Goal: Information Seeking & Learning: Check status

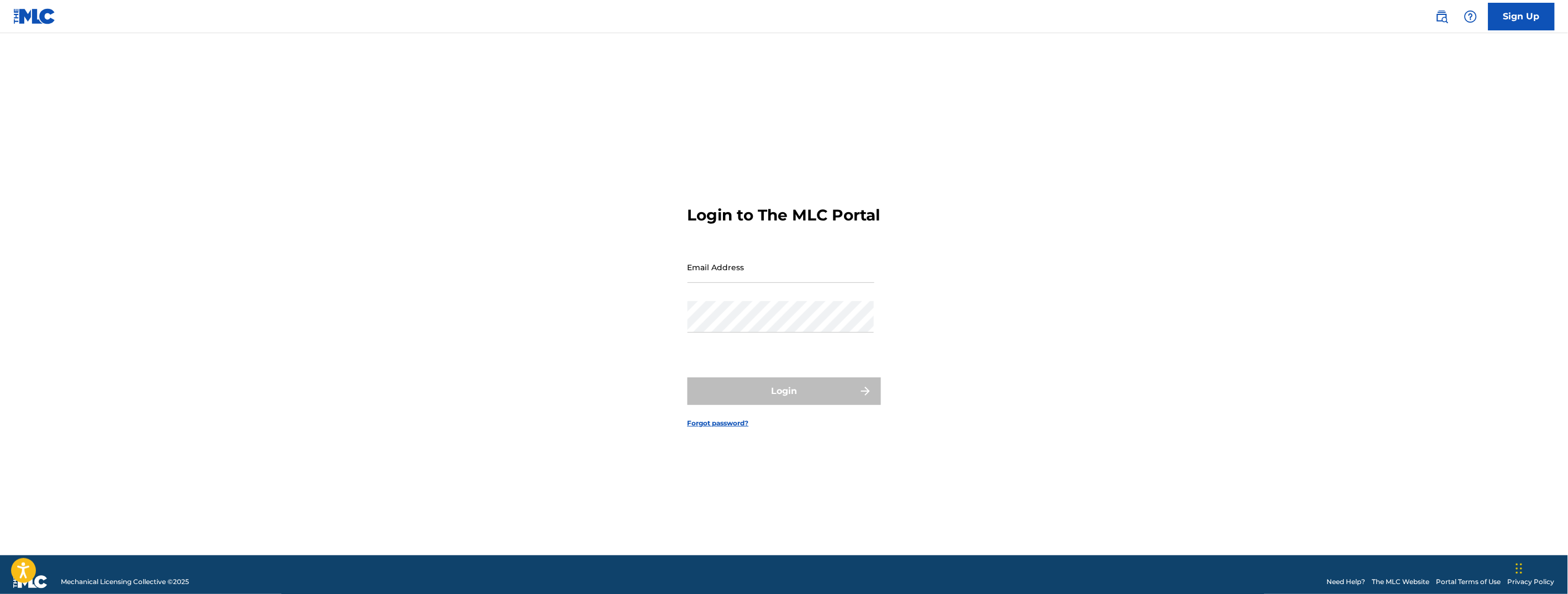
click at [782, 283] on input "Email Address" at bounding box center [780, 268] width 186 height 31
type input "[PERSON_NAME][EMAIL_ADDRESS][DOMAIN_NAME]"
click at [770, 346] on div "Password" at bounding box center [780, 325] width 186 height 50
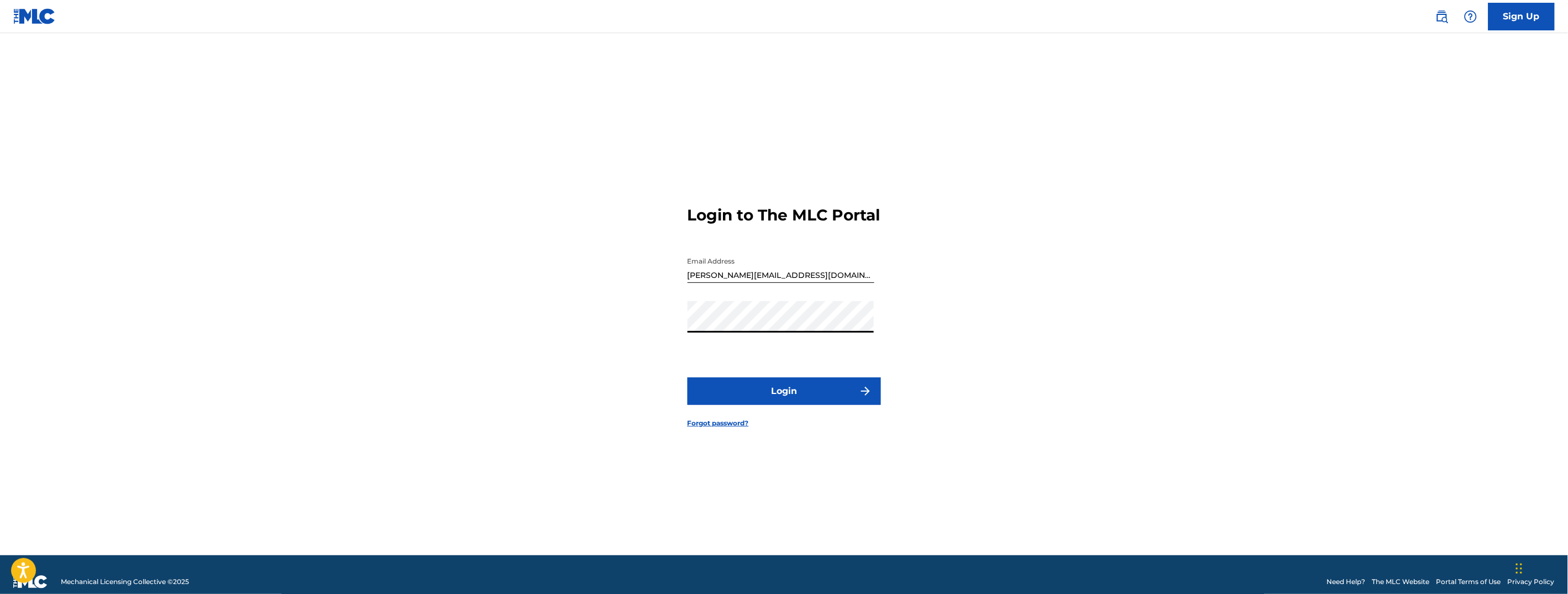
click at [805, 405] on button "Login" at bounding box center [784, 392] width 193 height 27
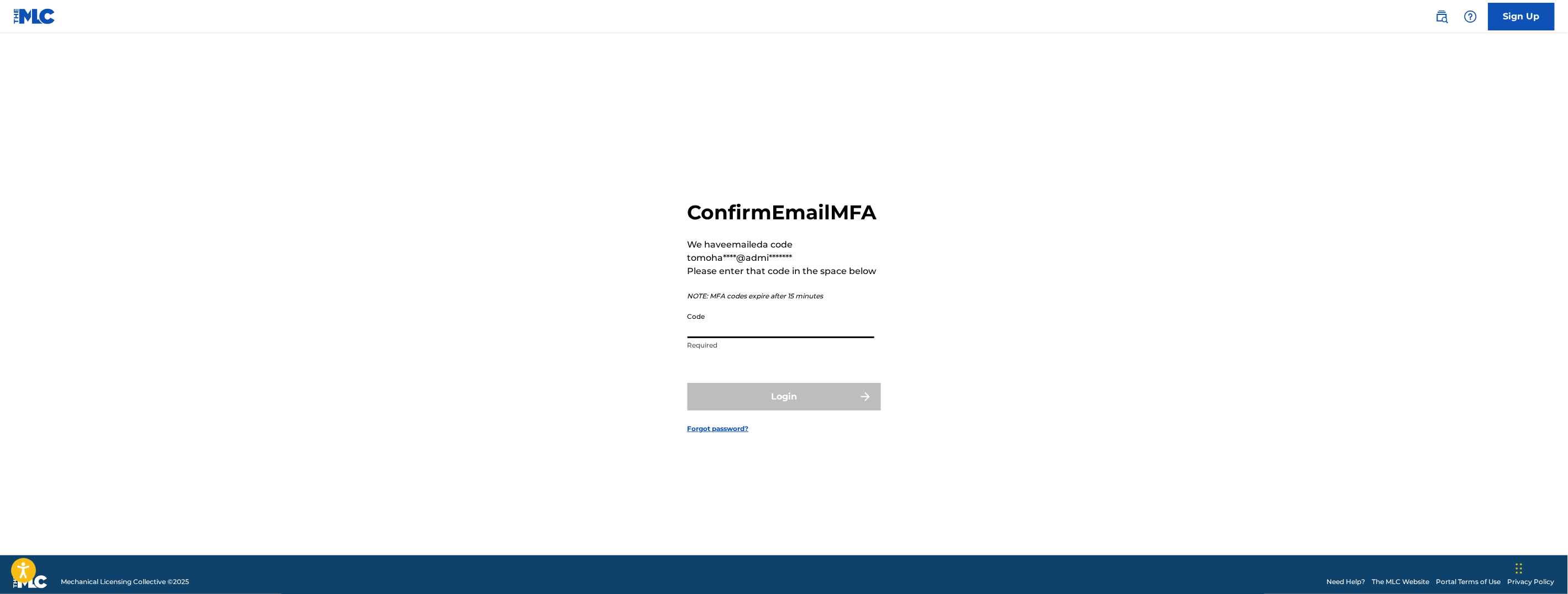
click at [788, 327] on input "Code" at bounding box center [780, 322] width 186 height 31
paste input "SC7KLT"
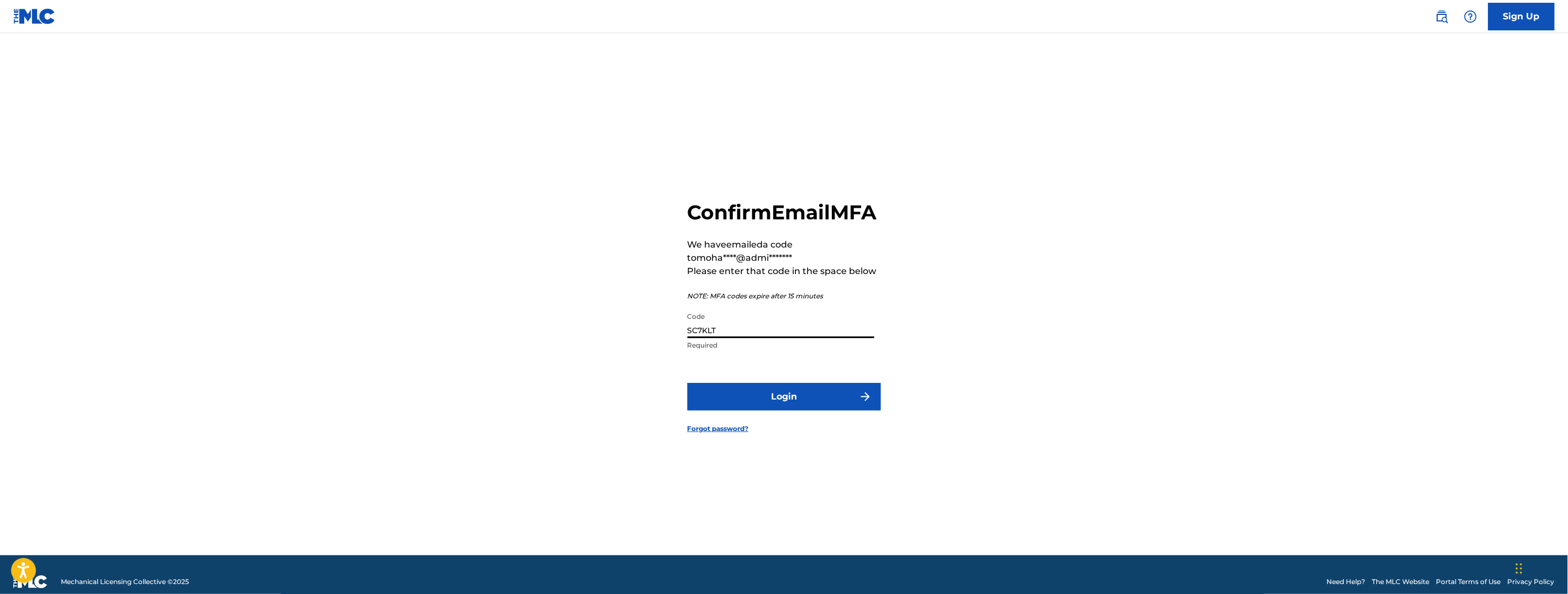
type input "SC7KLT"
click at [811, 411] on button "Login" at bounding box center [784, 397] width 193 height 27
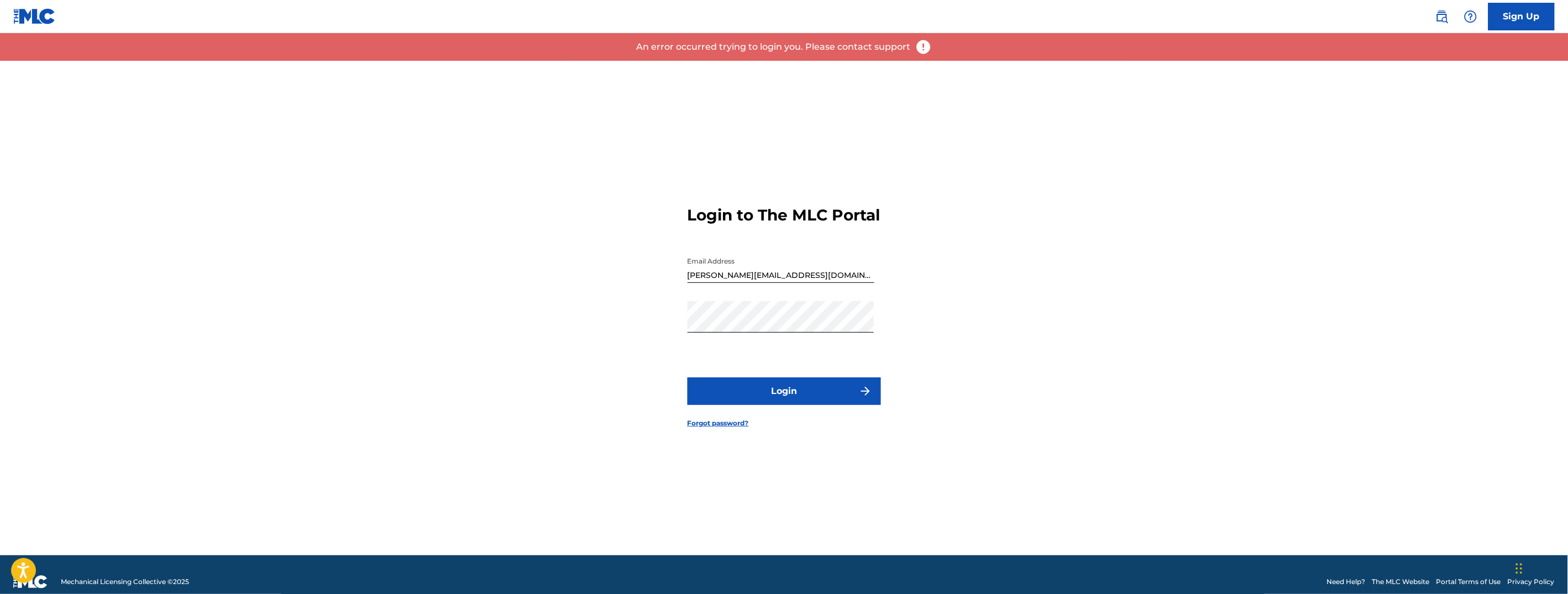
click at [829, 400] on button "Login" at bounding box center [784, 392] width 193 height 27
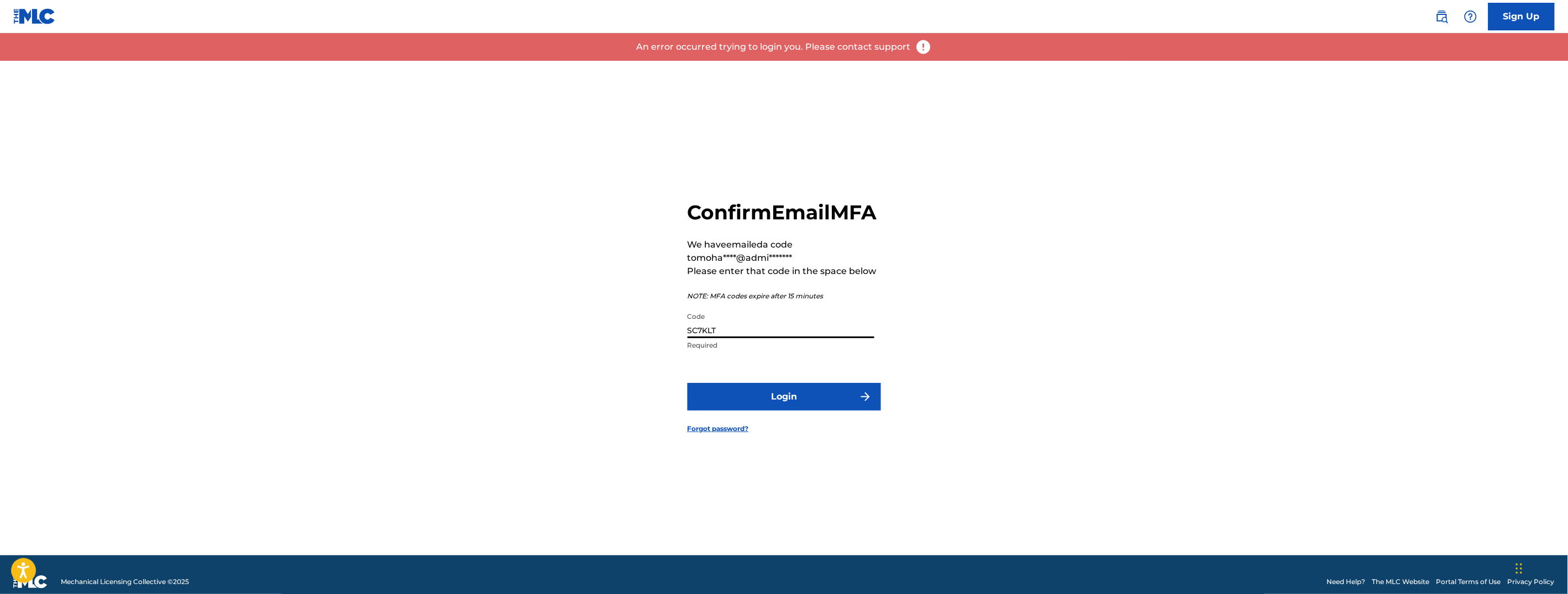
drag, startPoint x: 730, startPoint y: 345, endPoint x: 545, endPoint y: 313, distance: 187.7
click at [545, 313] on div "Confirm Email MFA We have emailed a code to moha****@admi******* Please enter t…" at bounding box center [784, 308] width 773 height 495
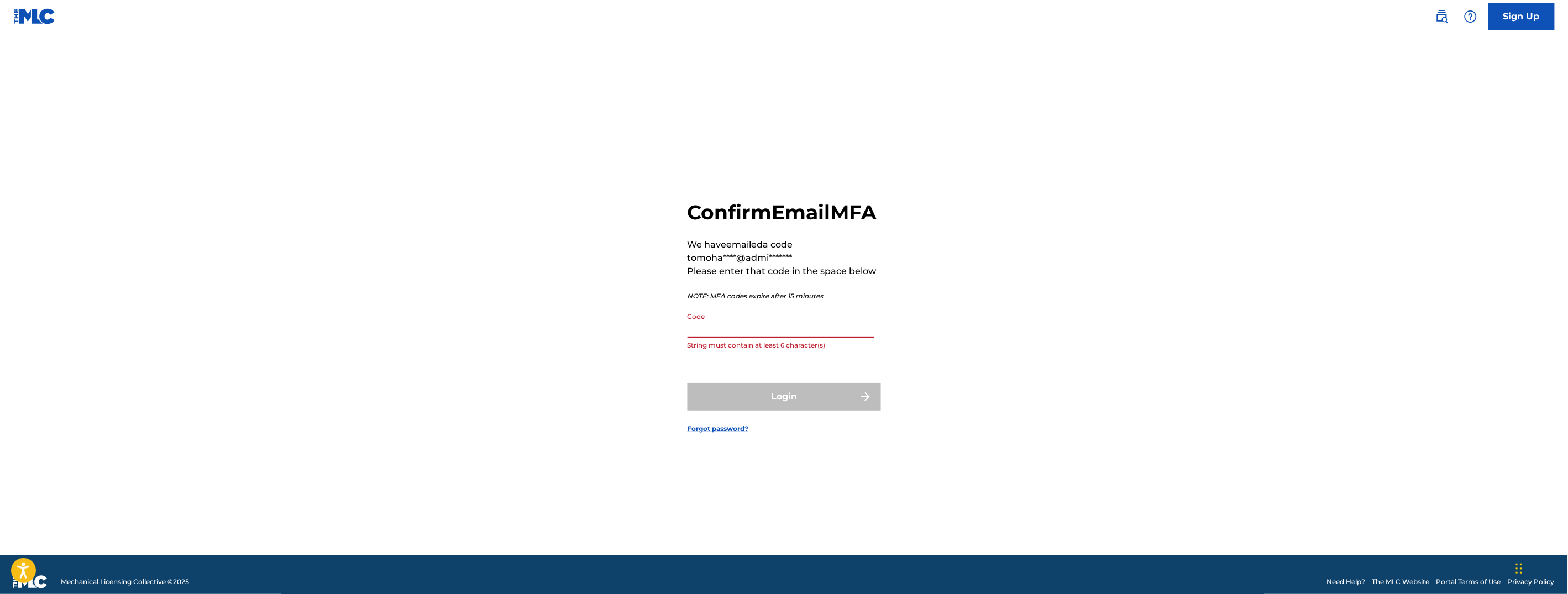
click at [730, 338] on input "Code" at bounding box center [780, 322] width 186 height 31
paste input "782153"
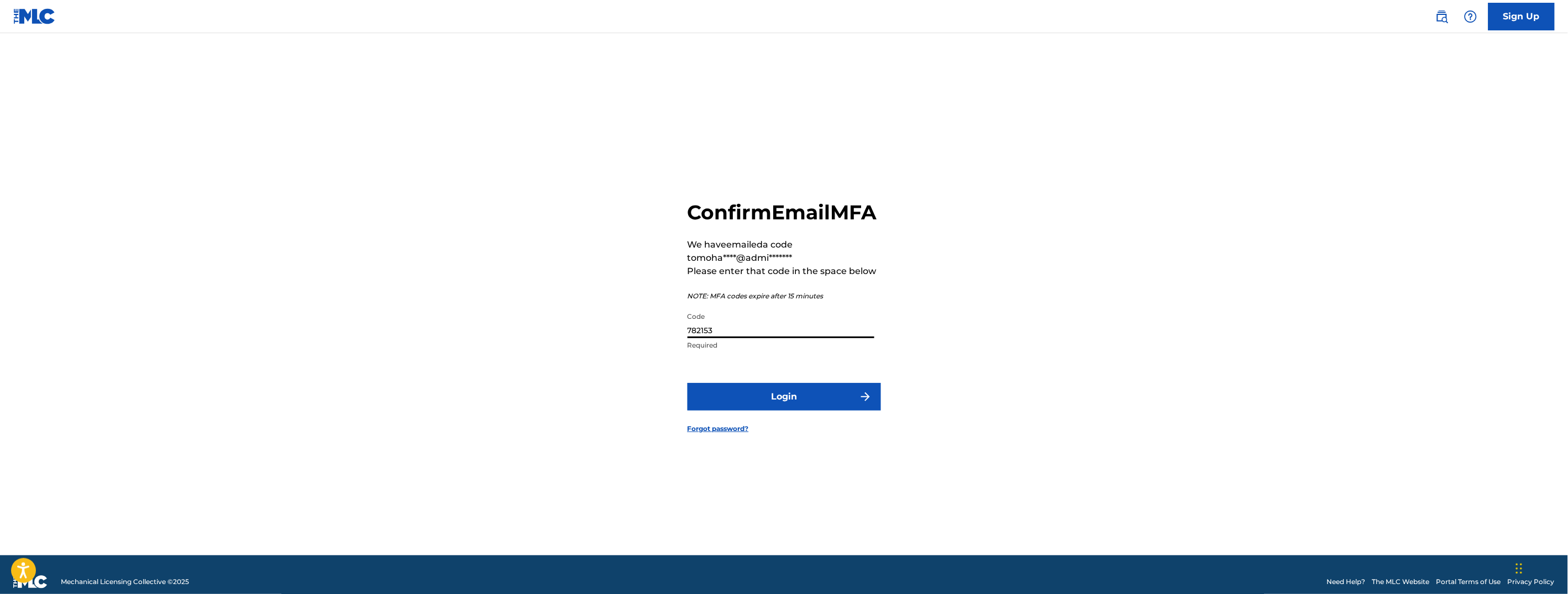
type input "782153"
click at [775, 411] on button "Login" at bounding box center [784, 397] width 193 height 27
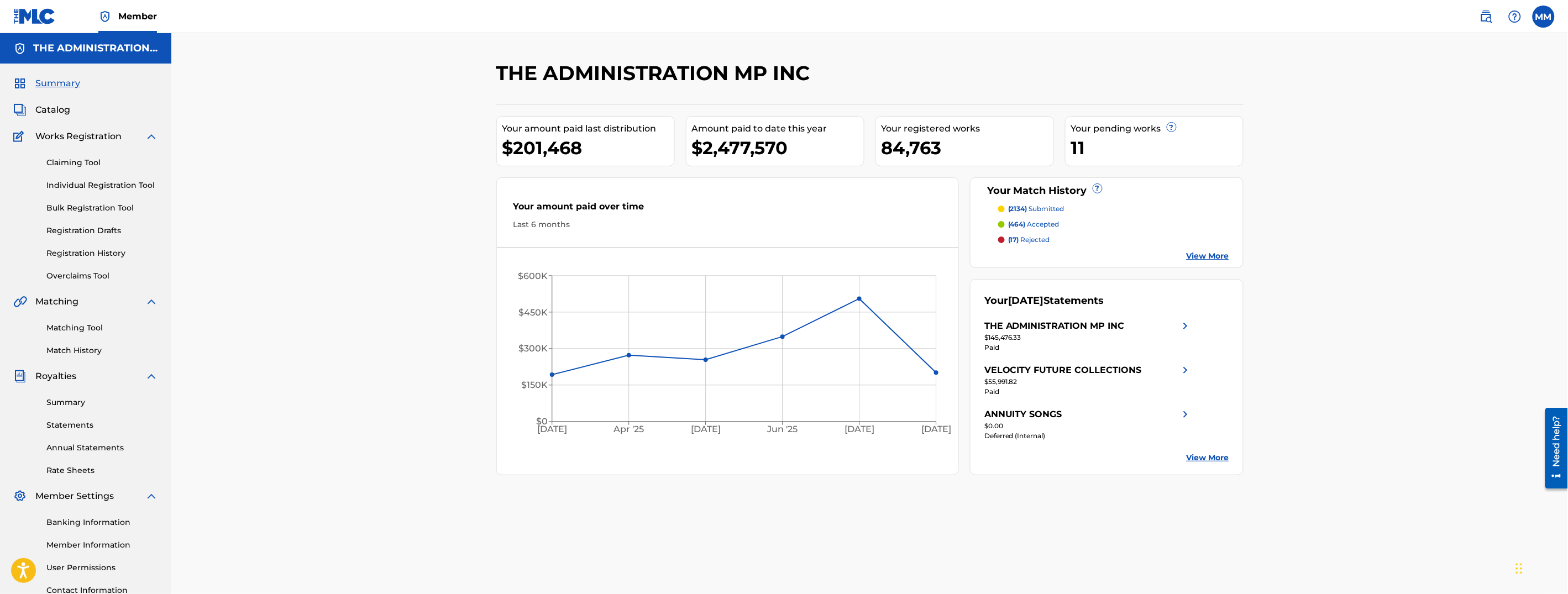
click at [1496, 15] on link at bounding box center [1486, 17] width 22 height 22
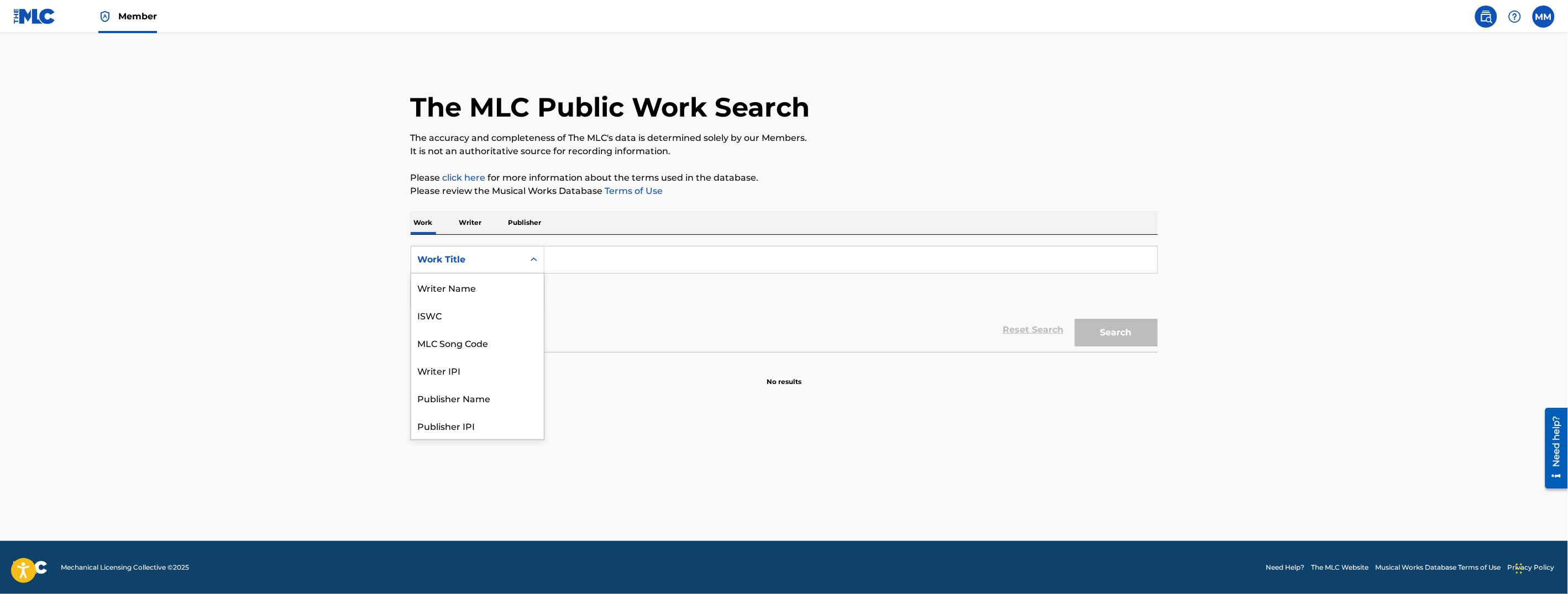
click at [457, 270] on div "Work Title" at bounding box center [467, 260] width 112 height 21
drag, startPoint x: 468, startPoint y: 290, endPoint x: 531, endPoint y: 277, distance: 64.3
click at [470, 290] on div "MLC Song Code" at bounding box center [477, 287] width 133 height 27
click at [634, 258] on input "Search Form" at bounding box center [851, 259] width 613 height 26
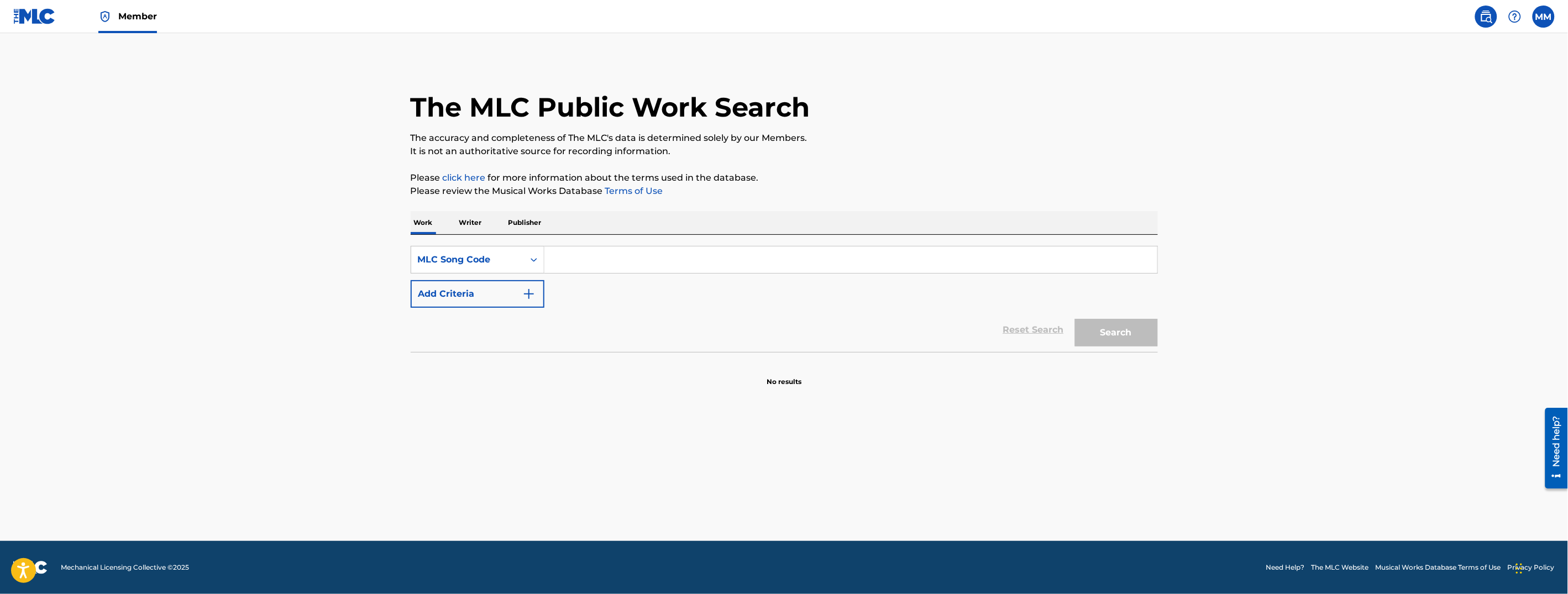
paste input "SC7KLT"
type input "SC7KLT"
click at [1106, 329] on button "Search" at bounding box center [1116, 333] width 83 height 27
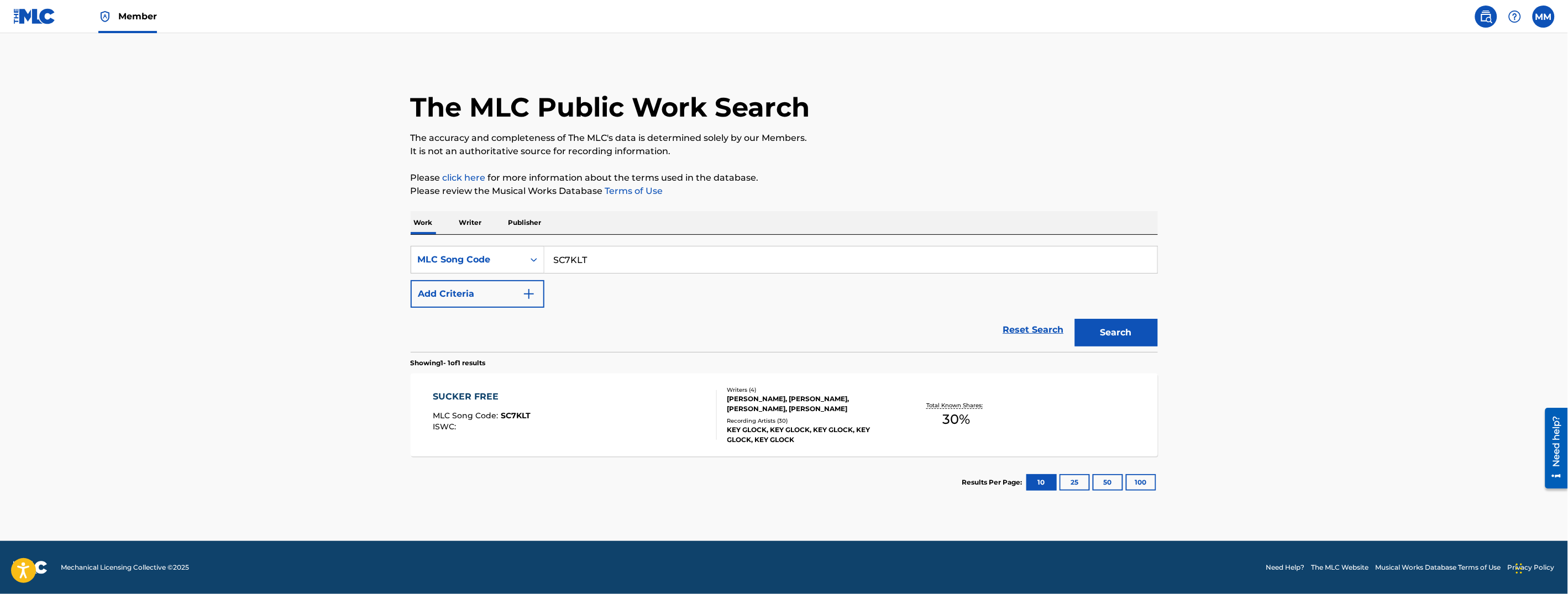
click at [614, 412] on div "SUCKER FREE MLC Song Code : SC7KLT ISWC :" at bounding box center [574, 415] width 284 height 50
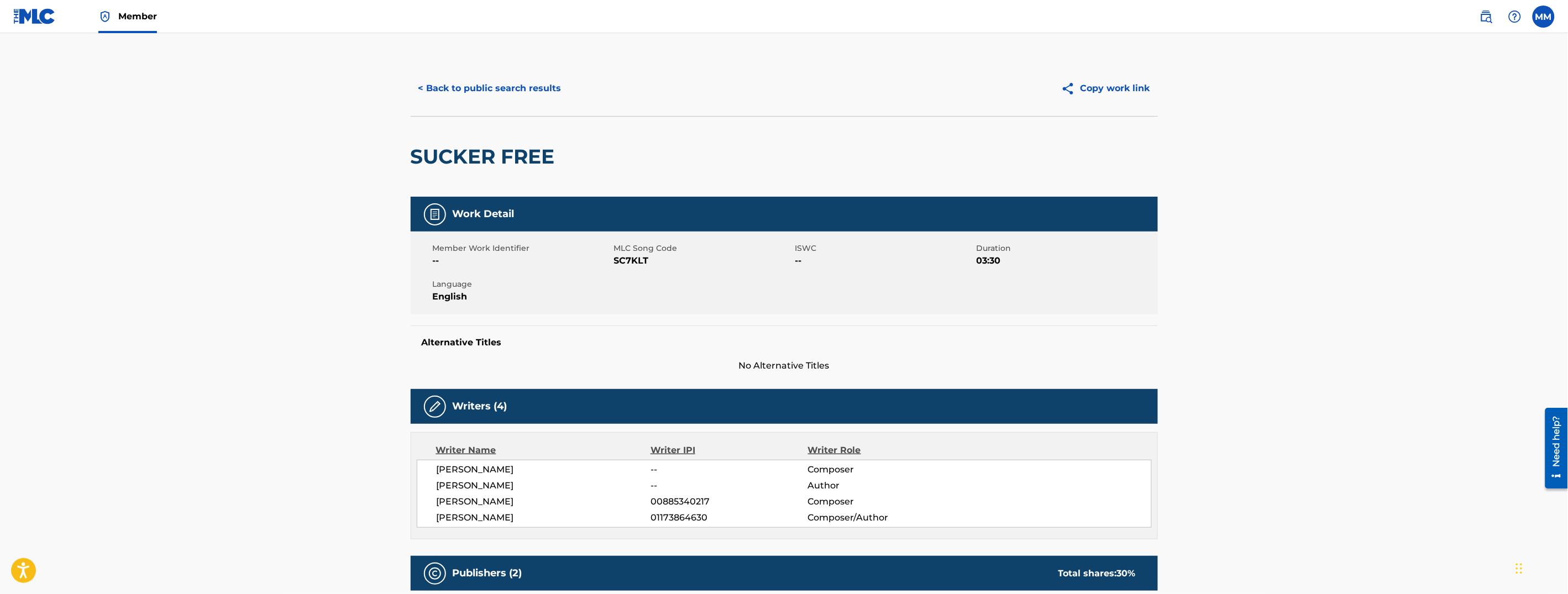
click at [466, 84] on button "< Back to public search results" at bounding box center [490, 88] width 158 height 27
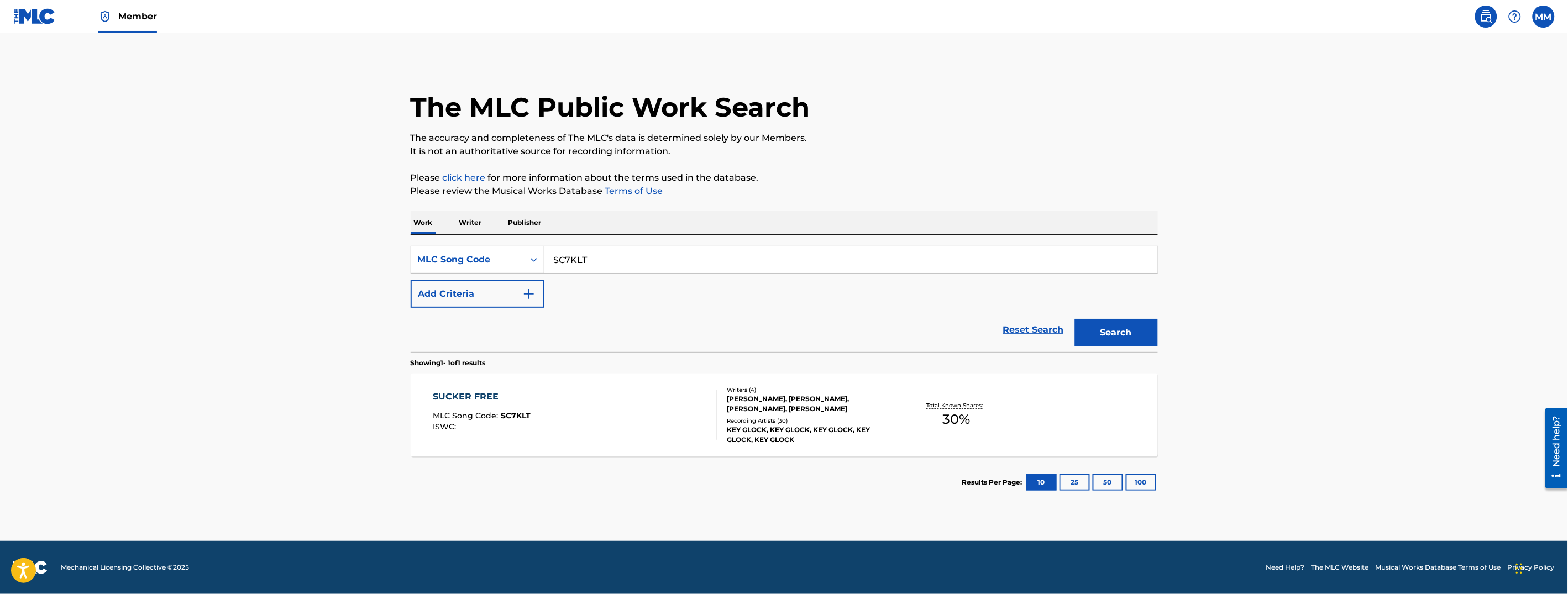
drag, startPoint x: 608, startPoint y: 259, endPoint x: 345, endPoint y: 252, distance: 263.1
click at [355, 251] on main "The MLC Public Work Search The accuracy and completeness of The MLC's data is d…" at bounding box center [784, 287] width 1568 height 508
paste input "RC3S7J"
type input "RC3S7J"
click at [1107, 325] on button "Search" at bounding box center [1116, 333] width 83 height 27
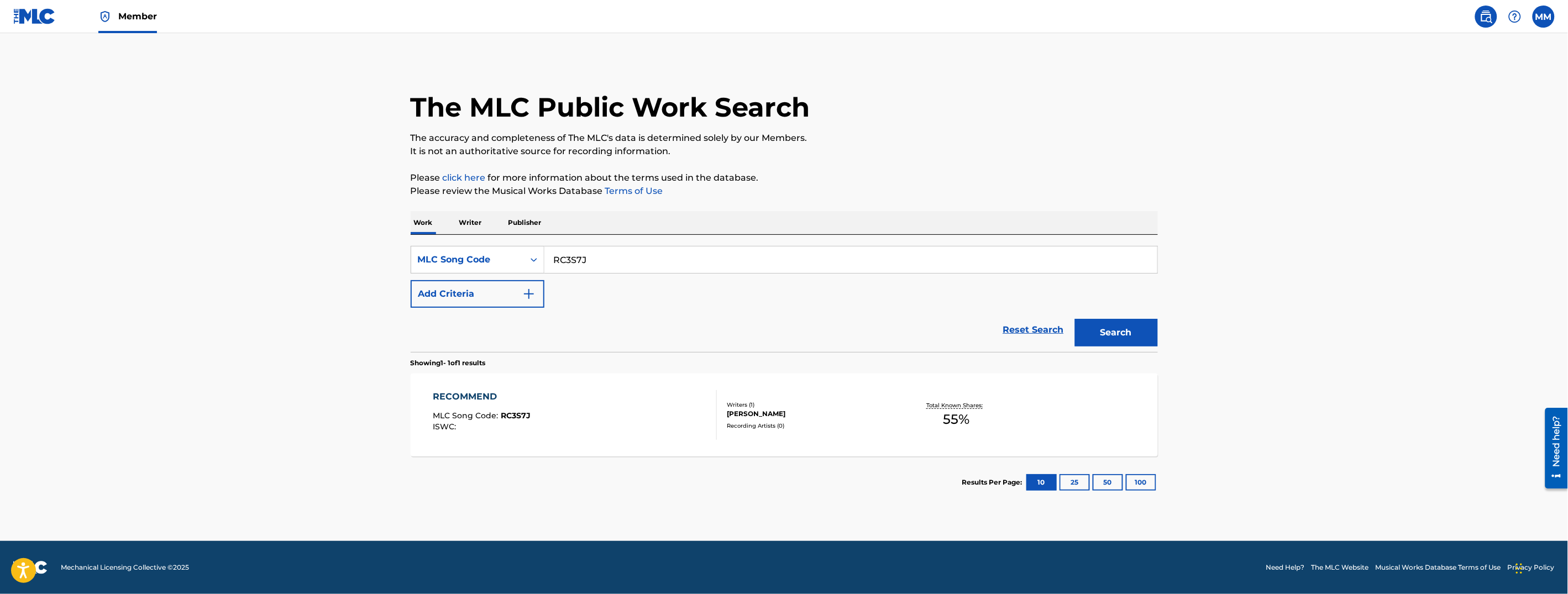
click at [643, 401] on div "RECOMMEND MLC Song Code : RC3S7J ISWC :" at bounding box center [574, 415] width 284 height 50
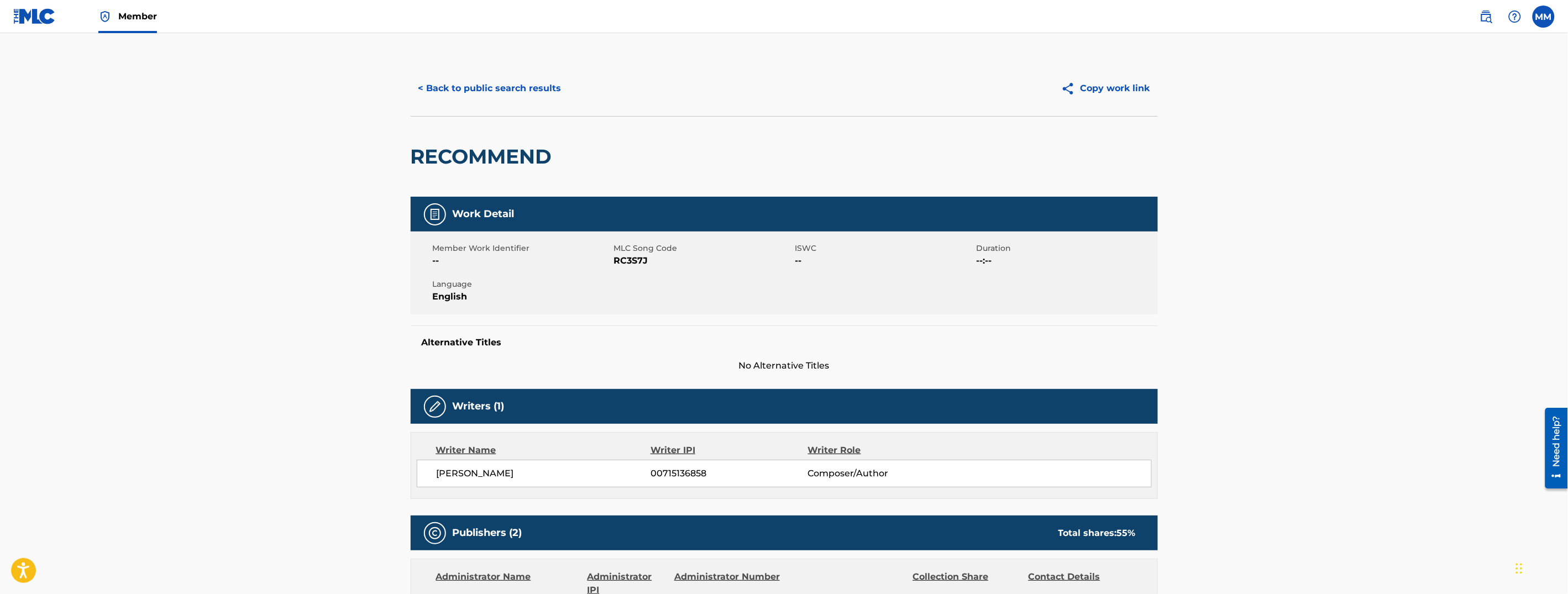
click at [436, 90] on button "< Back to public search results" at bounding box center [490, 88] width 158 height 27
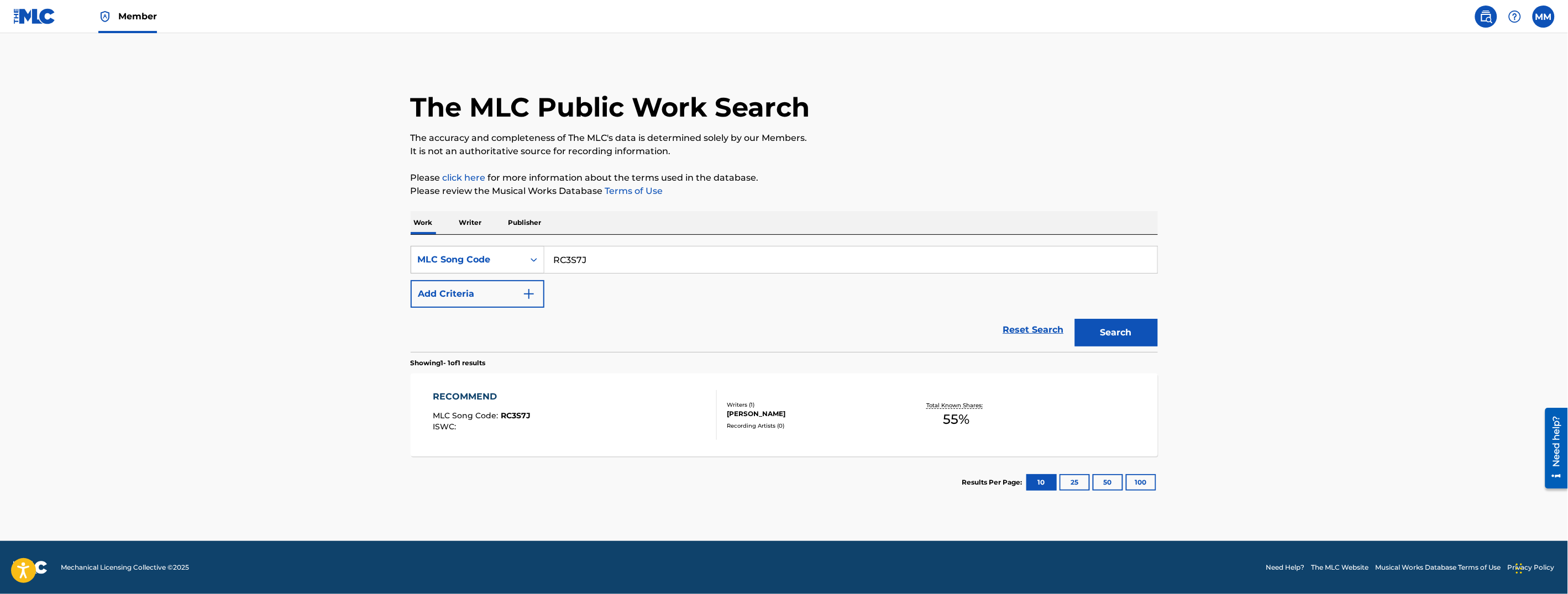
drag, startPoint x: 594, startPoint y: 266, endPoint x: 419, endPoint y: 257, distance: 175.2
click at [476, 258] on div "SearchWithCriteria68201089-4ad4-4bd8-b064-d617bcd78263 MLC Song Code RC3S7J" at bounding box center [784, 260] width 747 height 27
paste input "PJ1YTC"
type input "PJ1YTC"
click at [1093, 344] on button "Search" at bounding box center [1116, 333] width 83 height 27
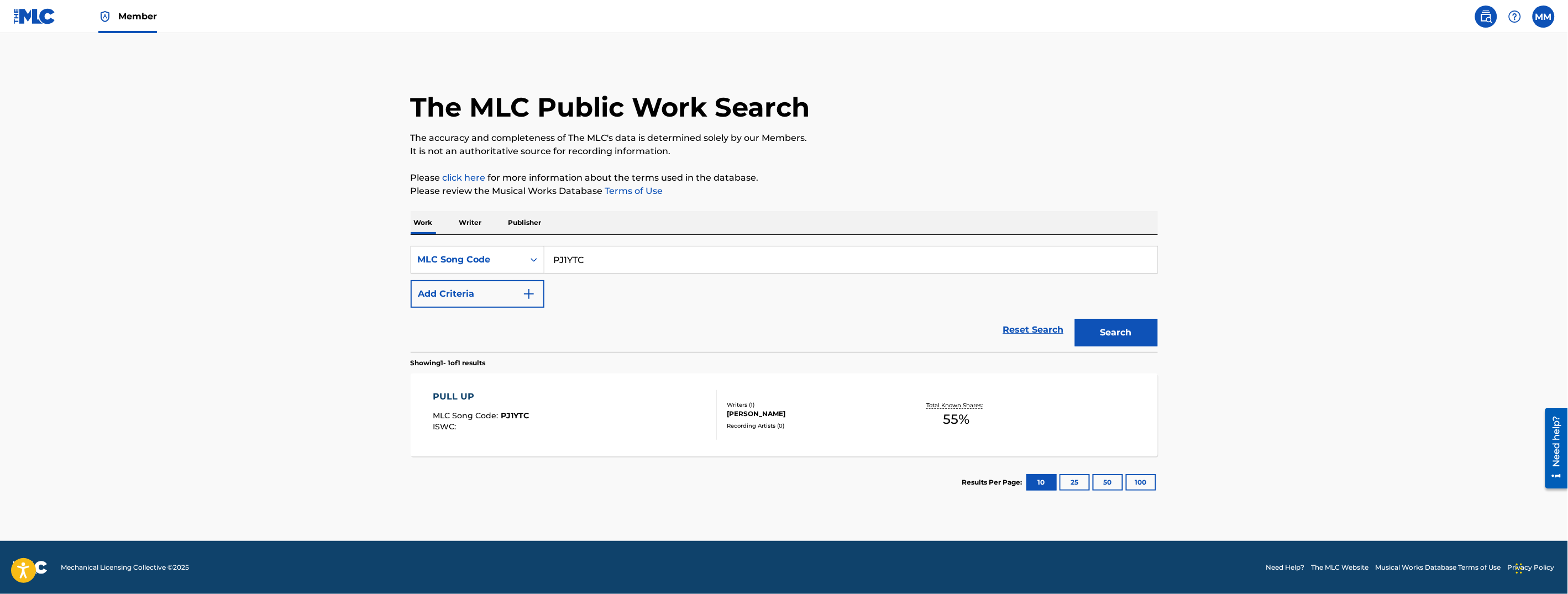
click at [592, 433] on div "PULL UP MLC Song Code : PJ1YTC ISWC :" at bounding box center [574, 415] width 284 height 50
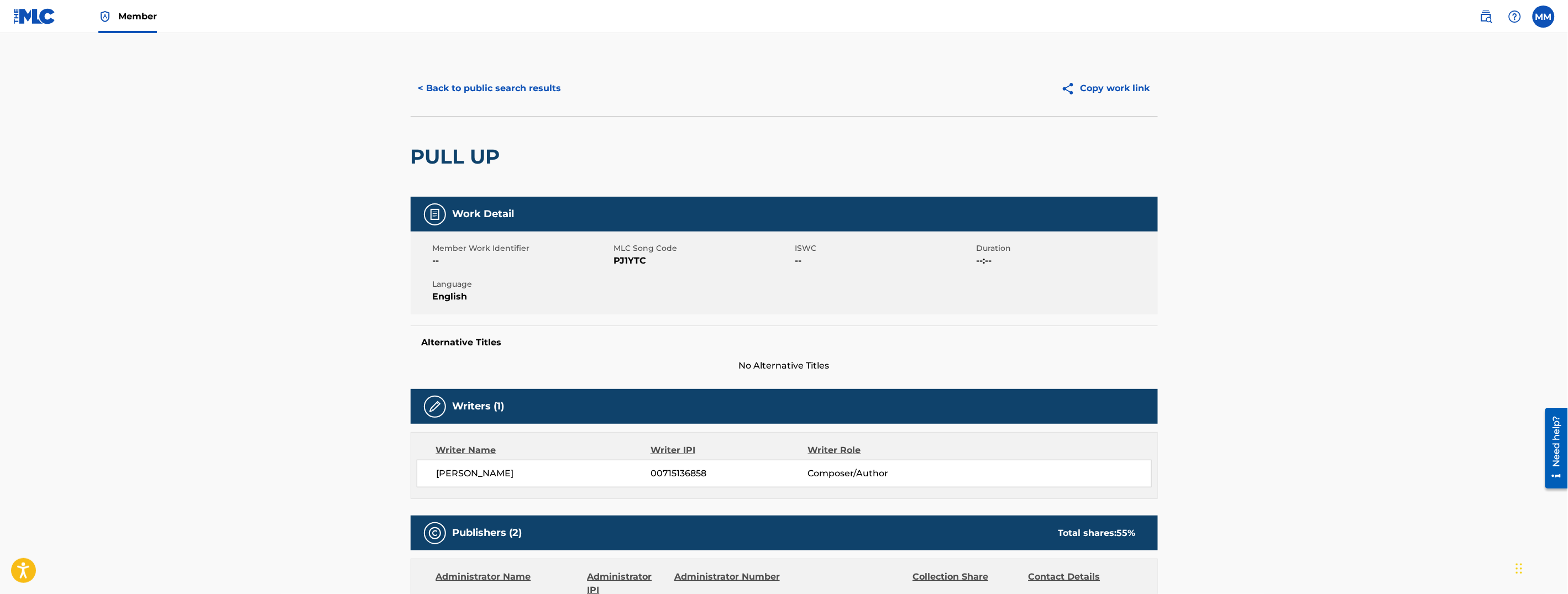
click at [466, 106] on div "< Back to public search results Copy work link" at bounding box center [784, 88] width 747 height 56
click at [474, 94] on button "< Back to public search results" at bounding box center [490, 88] width 158 height 27
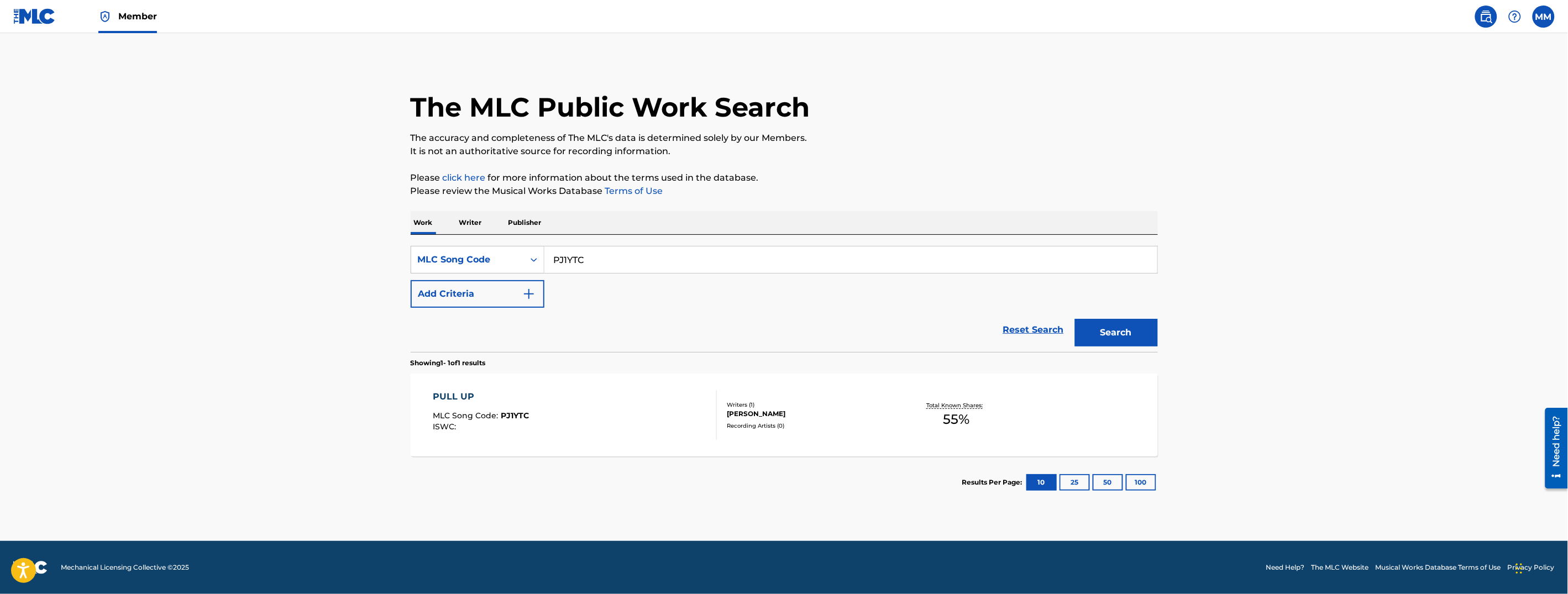
drag, startPoint x: 575, startPoint y: 252, endPoint x: 440, endPoint y: 242, distance: 135.4
click at [440, 242] on div "SearchWithCriteria68201089-4ad4-4bd8-b064-d617bcd78263 MLC Song Code PJ1YTC Add…" at bounding box center [784, 294] width 747 height 117
paste input "MG99O3"
type input "MG99O3"
click at [1114, 343] on button "Search" at bounding box center [1116, 333] width 83 height 27
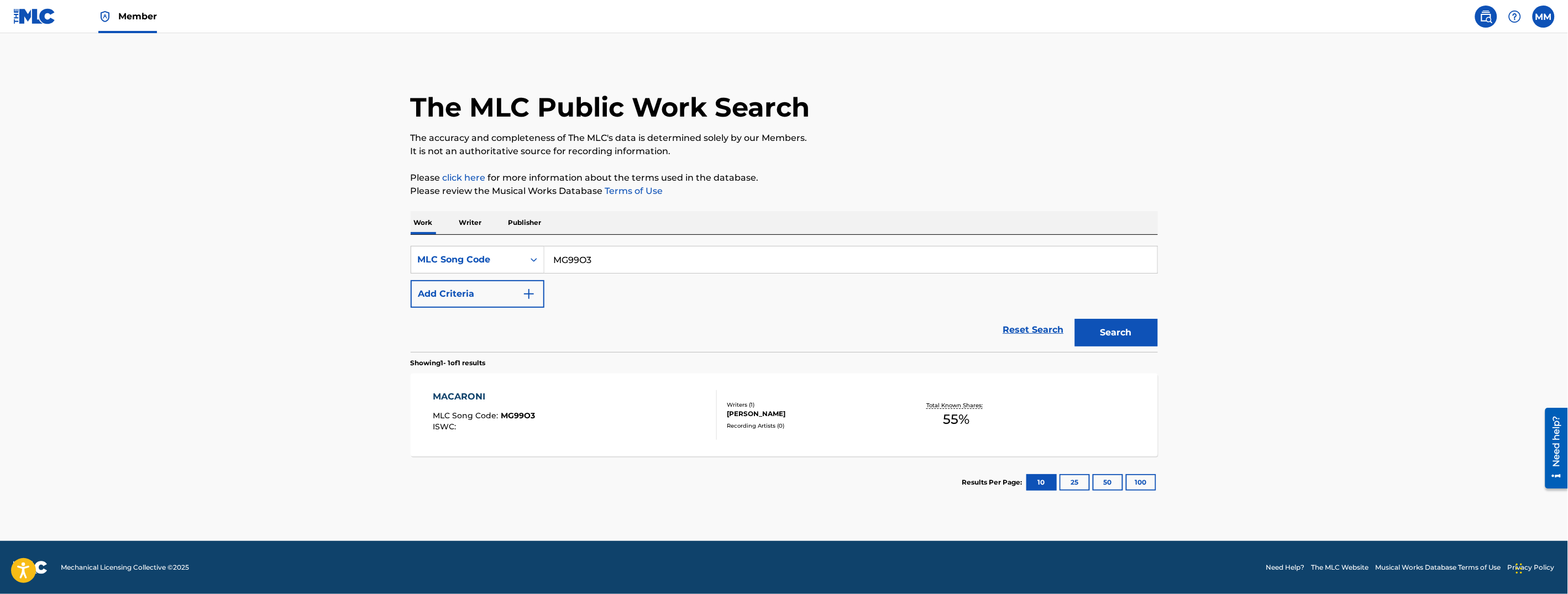
click at [556, 437] on div "MACARONI MLC Song Code : MG99O3 ISWC :" at bounding box center [574, 415] width 284 height 50
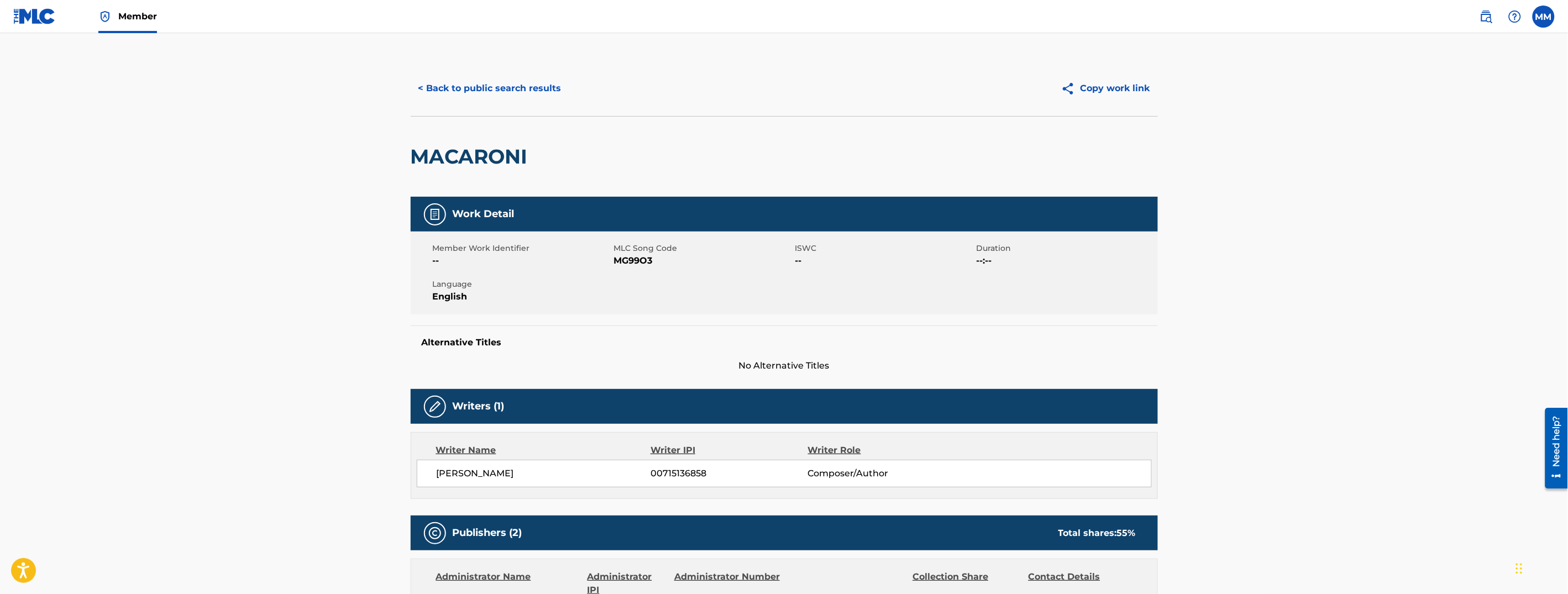
click at [449, 92] on button "< Back to public search results" at bounding box center [490, 88] width 158 height 27
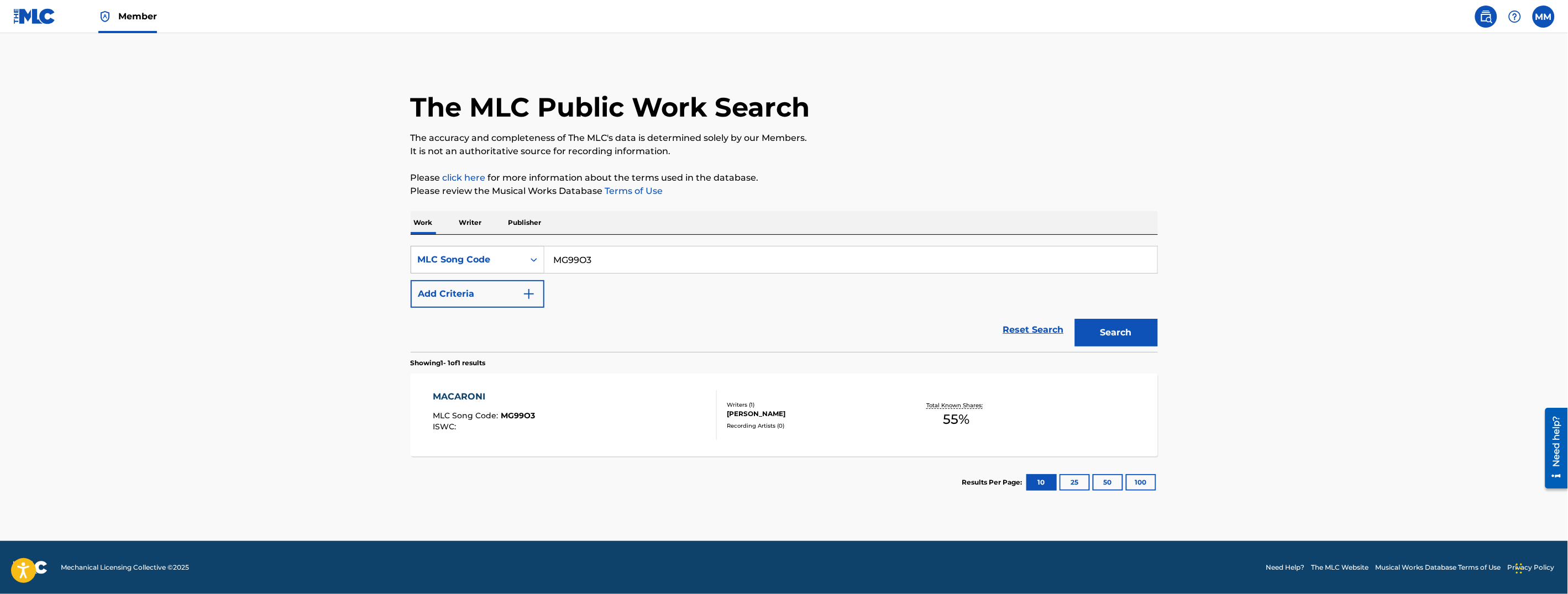
drag, startPoint x: 467, startPoint y: 254, endPoint x: 438, endPoint y: 257, distance: 29.2
click at [438, 257] on div "SearchWithCriteria68201089-4ad4-4bd8-b064-d617bcd78263 MLC Song Code MG99O3" at bounding box center [784, 260] width 747 height 27
paste input "HB7LDO"
type input "HB7LDO"
click at [1129, 336] on button "Search" at bounding box center [1116, 333] width 83 height 27
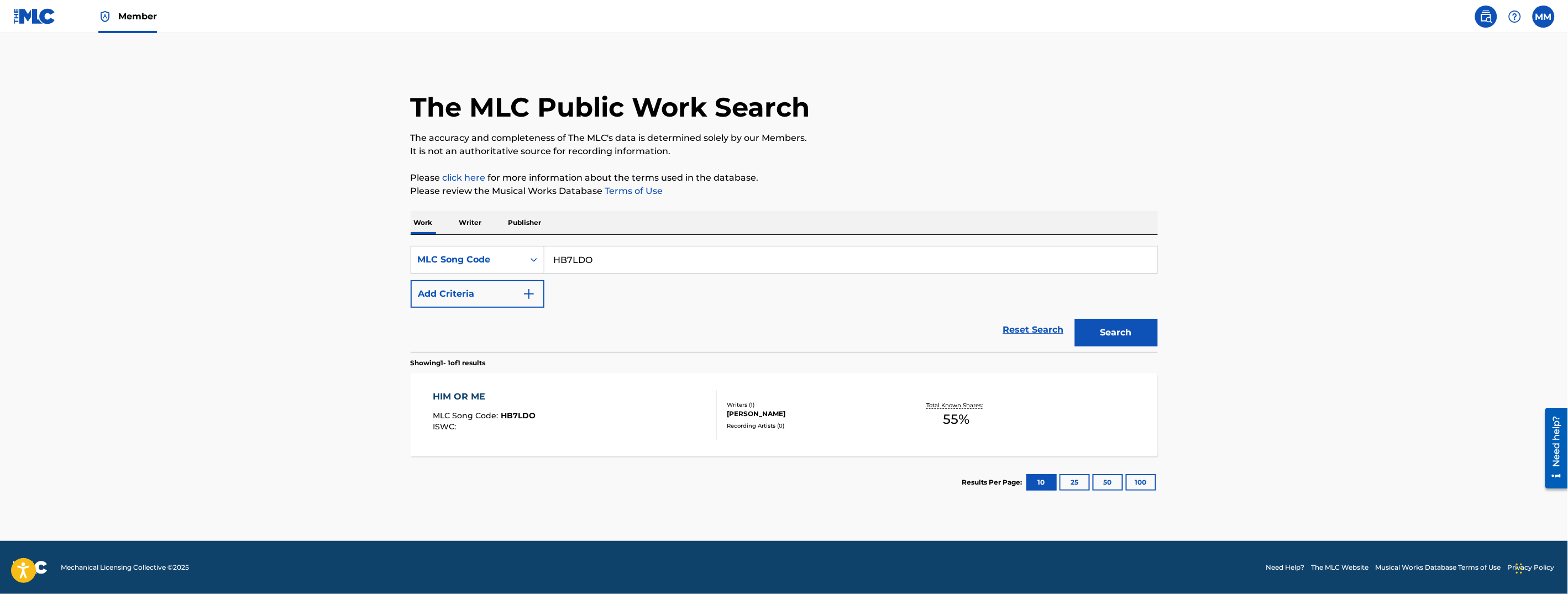
click at [641, 408] on div "HIM OR ME MLC Song Code : HB7LDO ISWC :" at bounding box center [574, 415] width 284 height 50
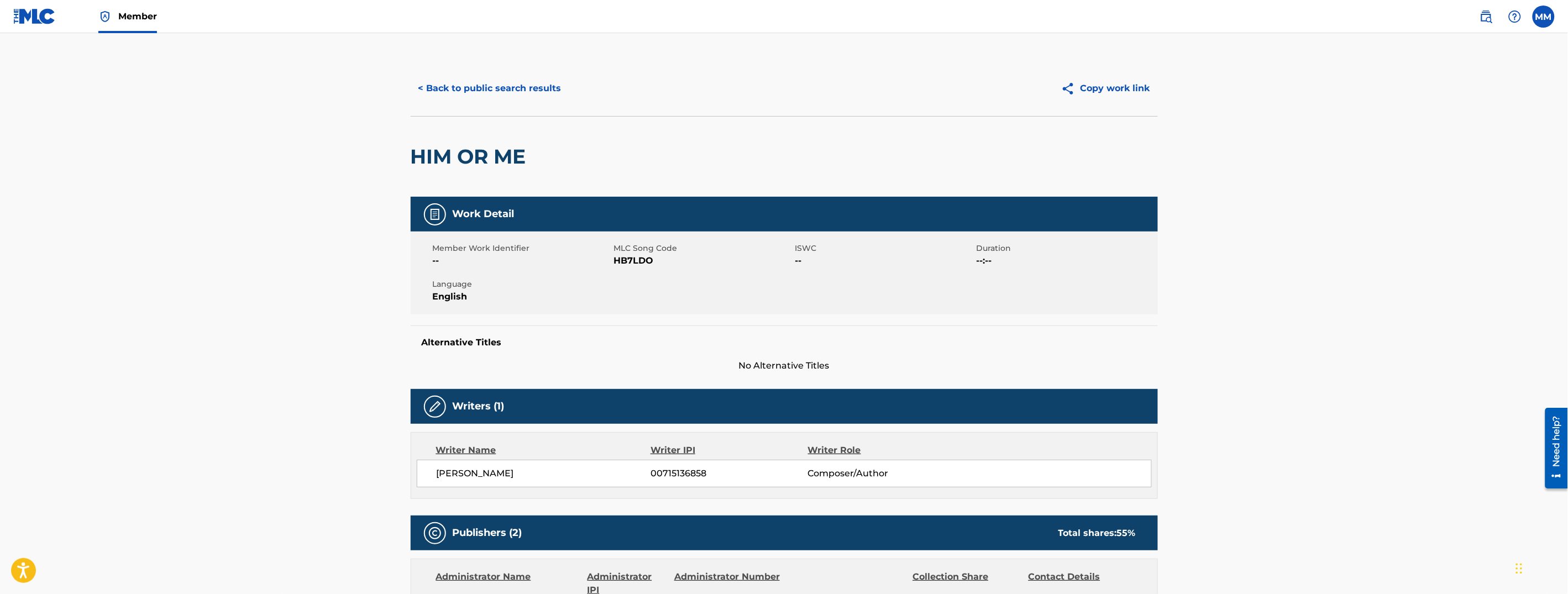
click at [508, 96] on button "< Back to public search results" at bounding box center [490, 88] width 158 height 27
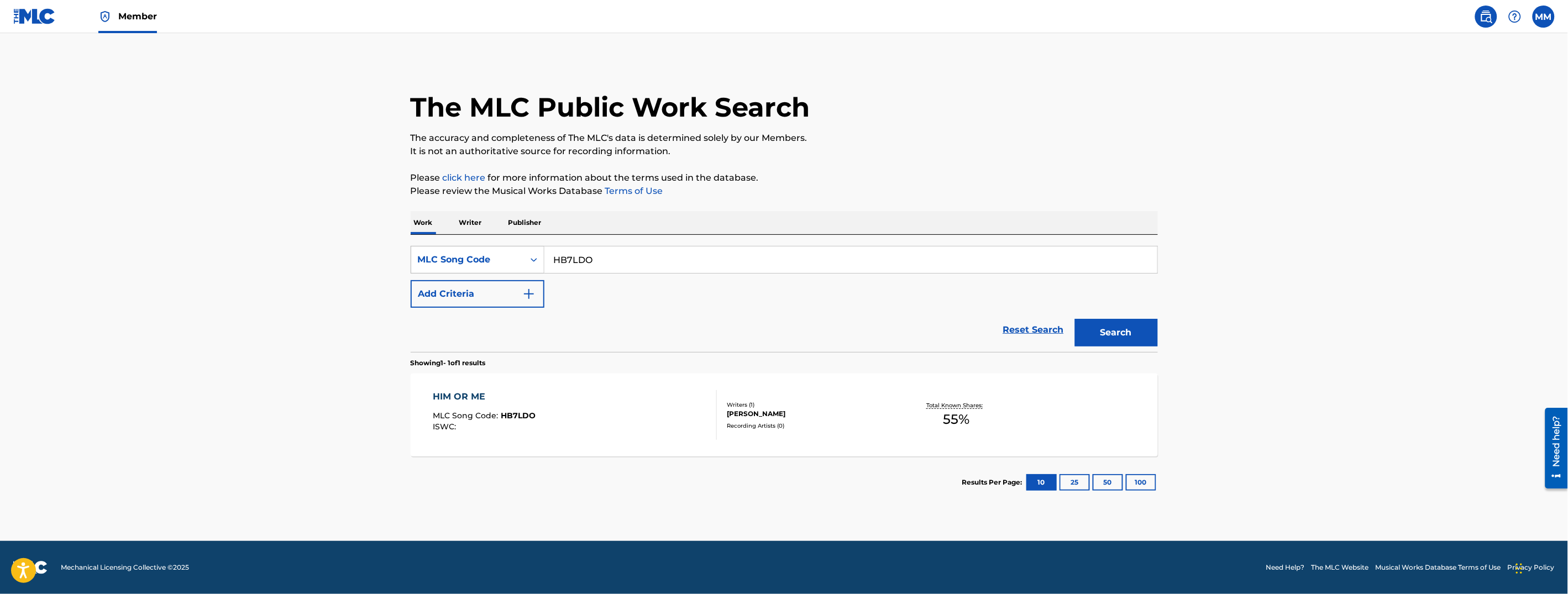
drag, startPoint x: 614, startPoint y: 257, endPoint x: 447, endPoint y: 253, distance: 167.0
click at [447, 253] on div "SearchWithCriteria68201089-4ad4-4bd8-b064-d617bcd78263 MLC Song Code HB7LDO" at bounding box center [784, 260] width 747 height 27
click at [1105, 347] on div "Search" at bounding box center [1113, 329] width 89 height 44
click at [1100, 340] on button "Search" at bounding box center [1116, 333] width 83 height 27
click at [616, 416] on div "HIM OR ME MLC Song Code : HB7LDO ISWC :" at bounding box center [574, 415] width 284 height 50
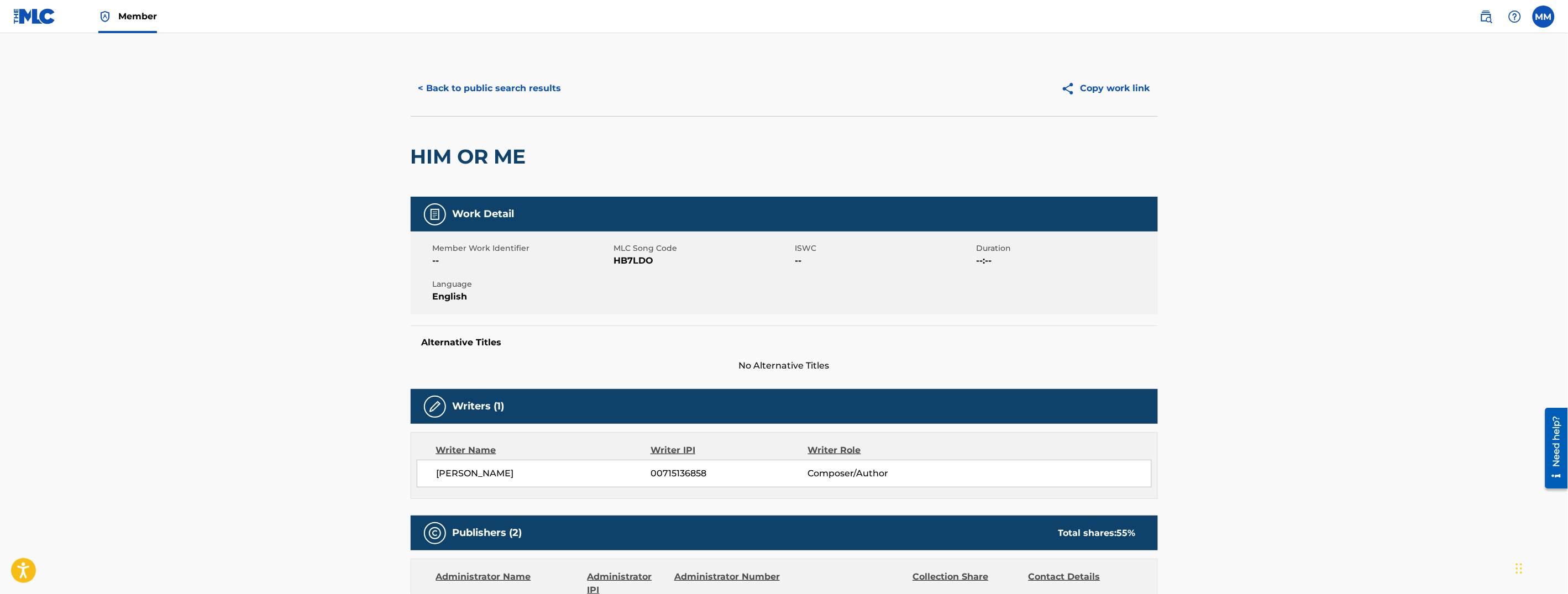
drag, startPoint x: 464, startPoint y: 104, endPoint x: 464, endPoint y: 81, distance: 23.0
click at [464, 104] on div "< Back to public search results Copy work link" at bounding box center [784, 88] width 747 height 56
click at [464, 81] on button "< Back to public search results" at bounding box center [490, 88] width 158 height 27
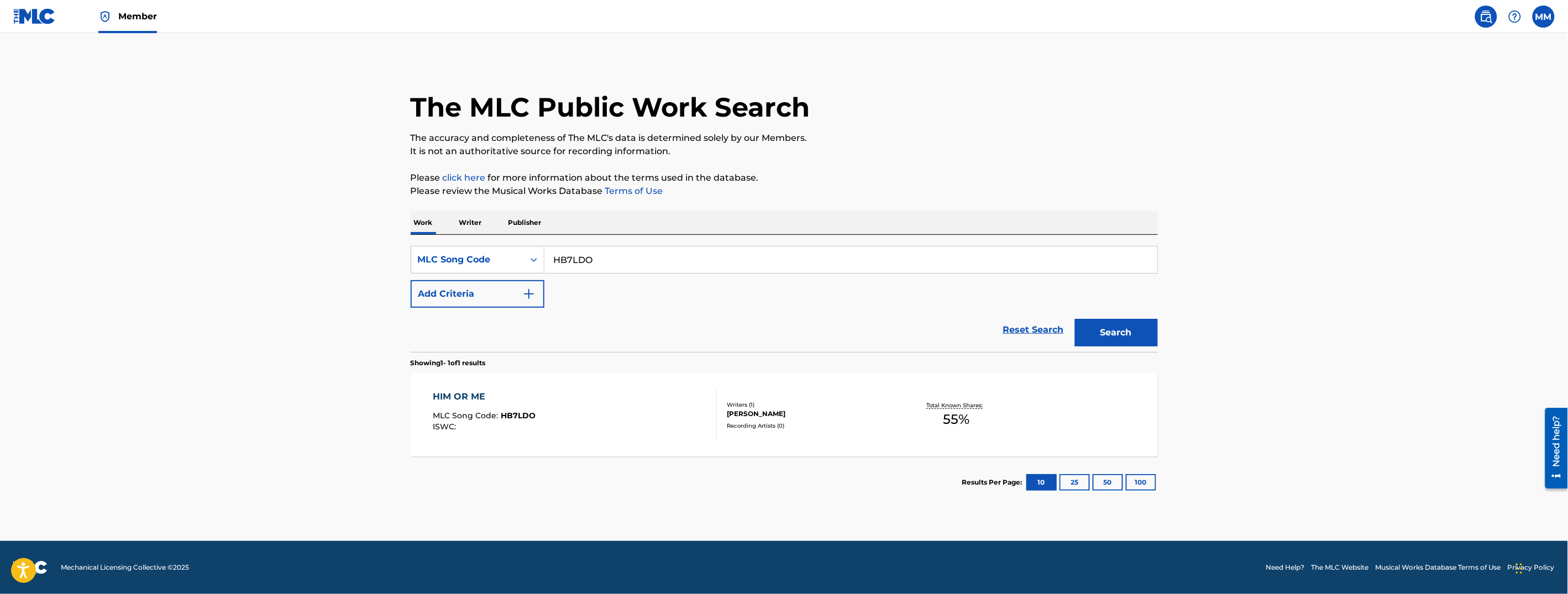
click at [120, 16] on span "Member" at bounding box center [138, 16] width 39 height 13
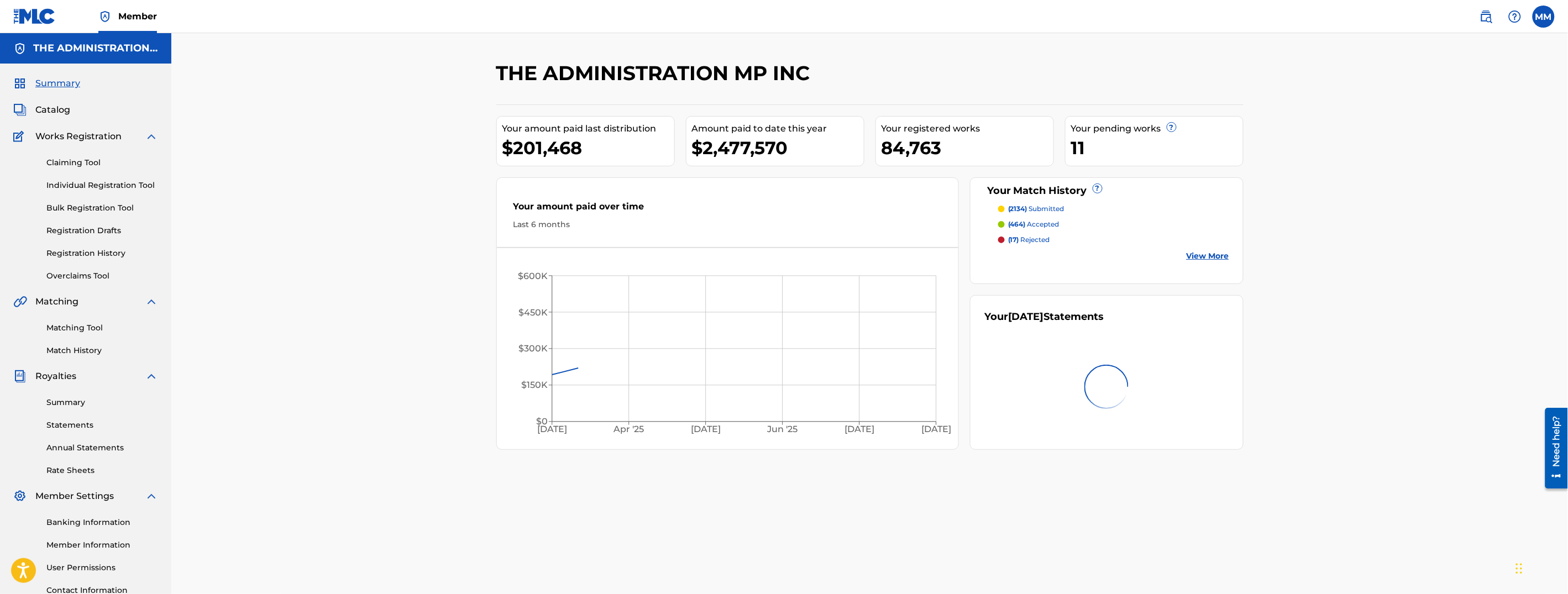
click at [49, 106] on span "Catalog" at bounding box center [53, 110] width 35 height 14
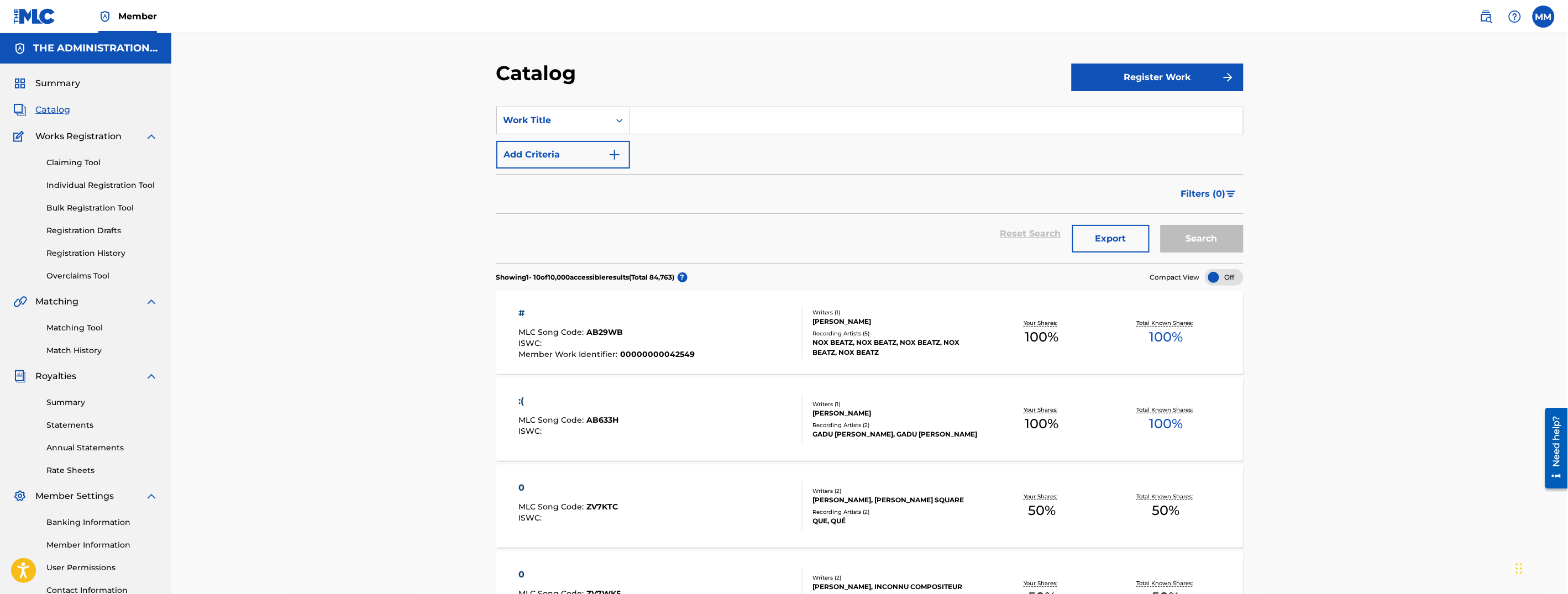
click at [554, 125] on div "Work Title" at bounding box center [554, 121] width 100 height 14
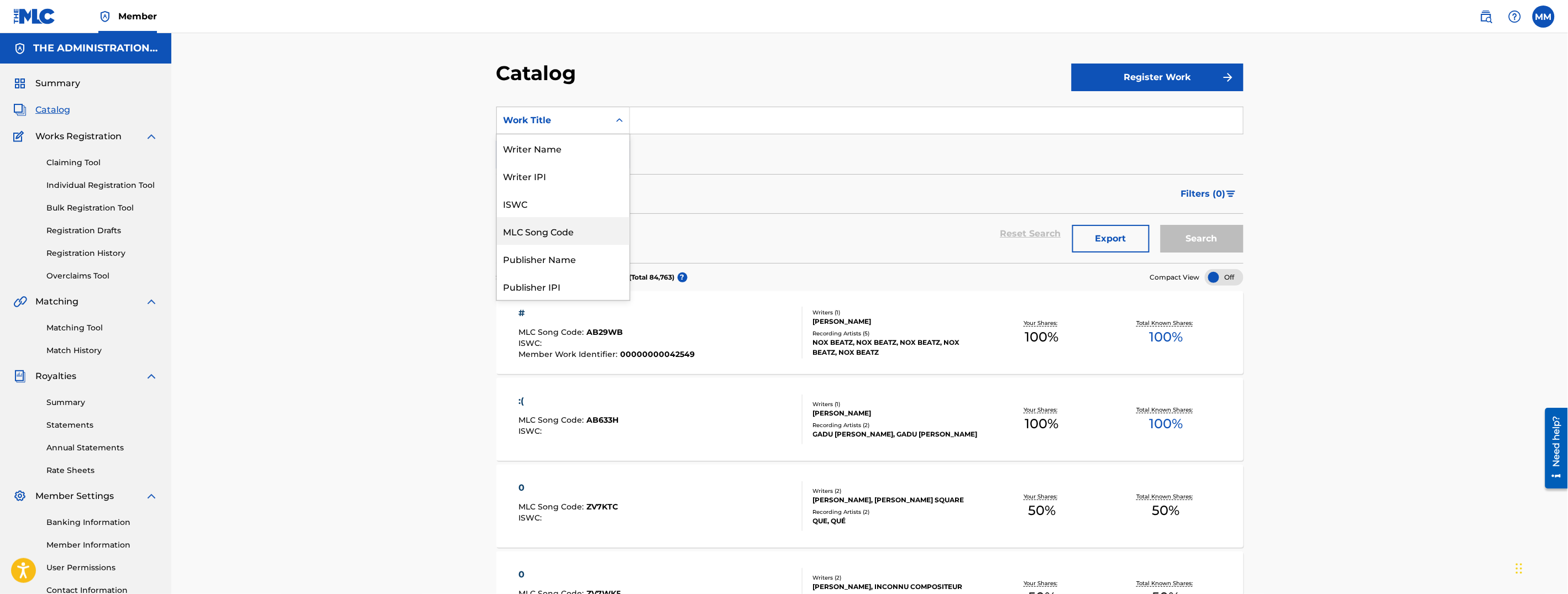
drag, startPoint x: 538, startPoint y: 224, endPoint x: 557, endPoint y: 213, distance: 22.0
click at [538, 224] on div "MLC Song Code" at bounding box center [563, 231] width 133 height 27
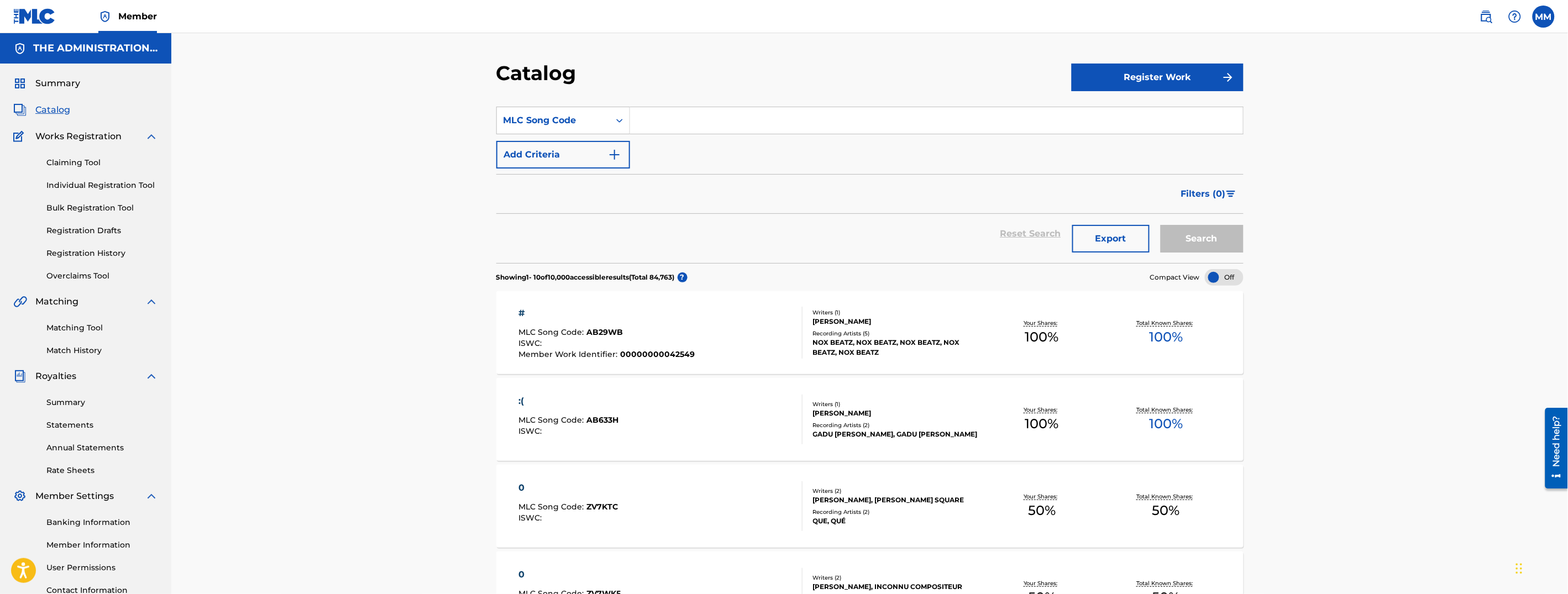
click at [659, 130] on input "Search Form" at bounding box center [936, 120] width 613 height 26
paste input "FI0EBO"
type input "FI0EBO"
click at [1228, 244] on button "Search" at bounding box center [1202, 238] width 83 height 27
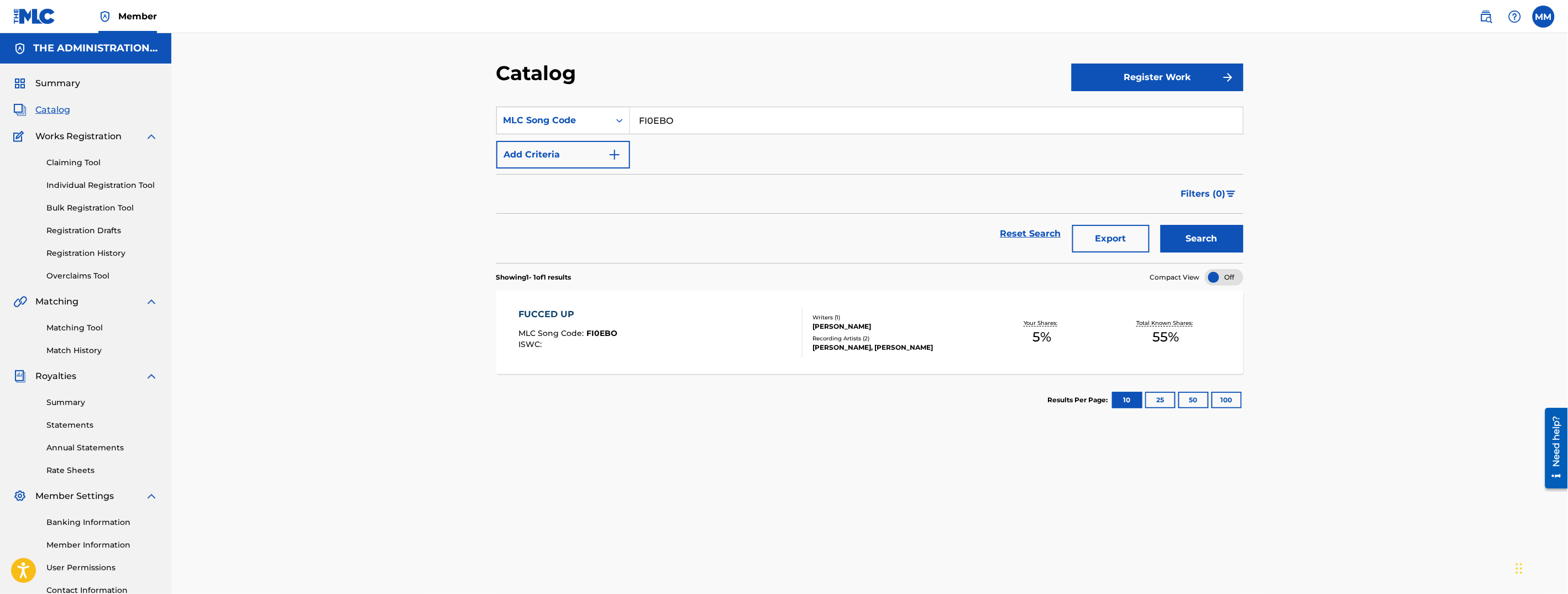
click at [643, 327] on div "FUCCED UP MLC Song Code : FI0EBO ISWC :" at bounding box center [660, 332] width 284 height 50
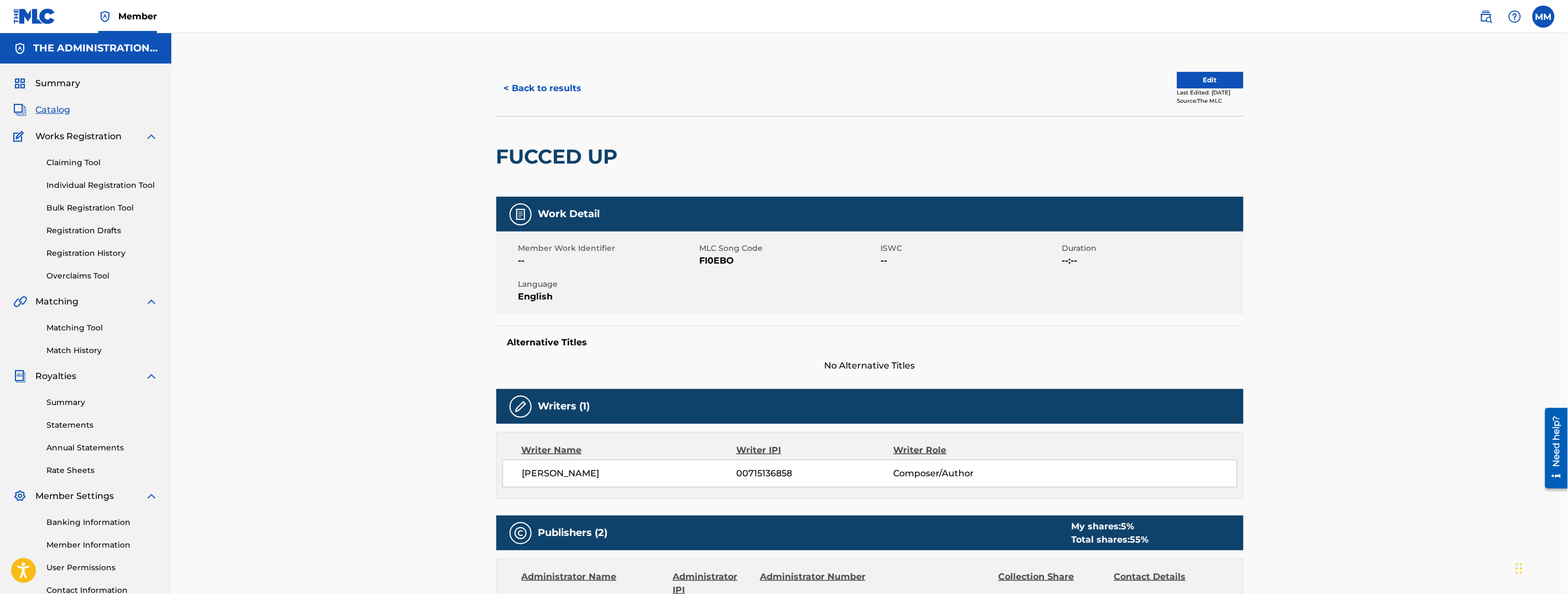
click at [542, 85] on button "< Back to results" at bounding box center [543, 88] width 94 height 27
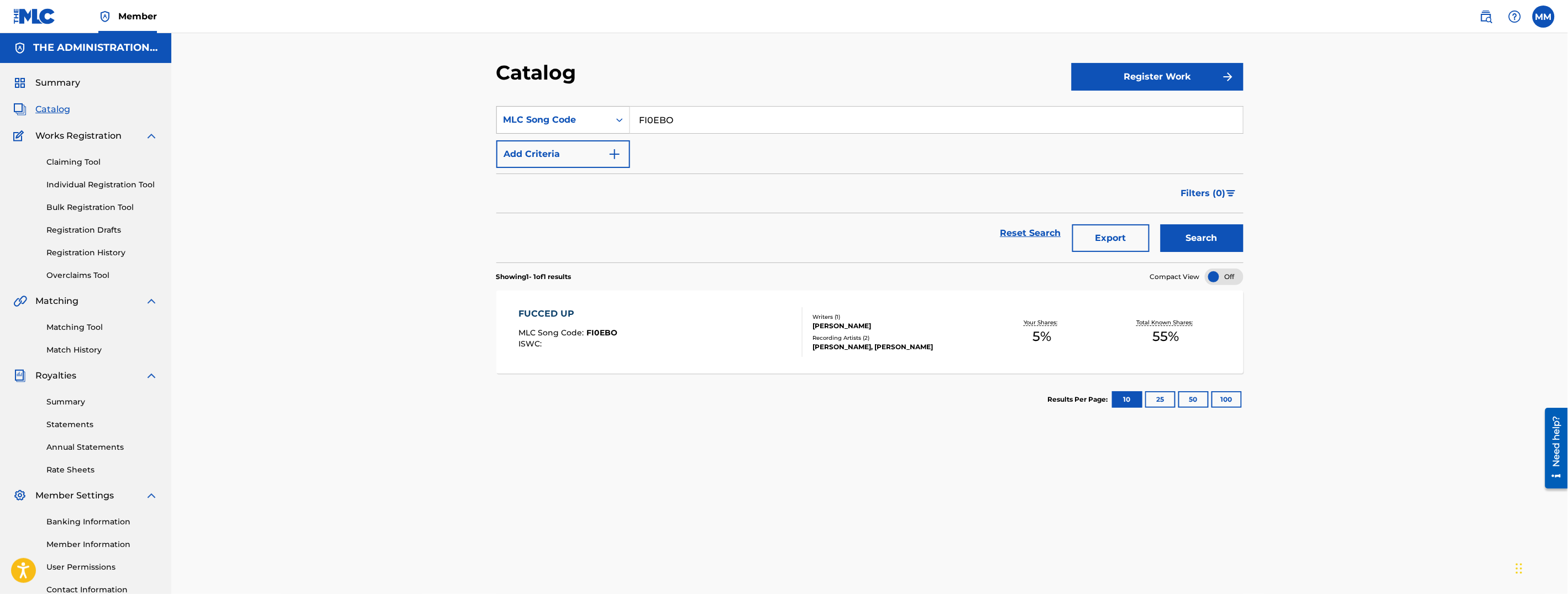
drag, startPoint x: 681, startPoint y: 118, endPoint x: 546, endPoint y: 112, distance: 135.1
click at [551, 109] on div "SearchWithCriteria78846eb0-680b-40ba-a88e-0cfc5380c1b8 MLC Song Code FI0EBO" at bounding box center [869, 120] width 747 height 27
paste input "GF7D2Y"
type input "GF7D2Y"
click at [1200, 238] on button "Search" at bounding box center [1202, 238] width 83 height 27
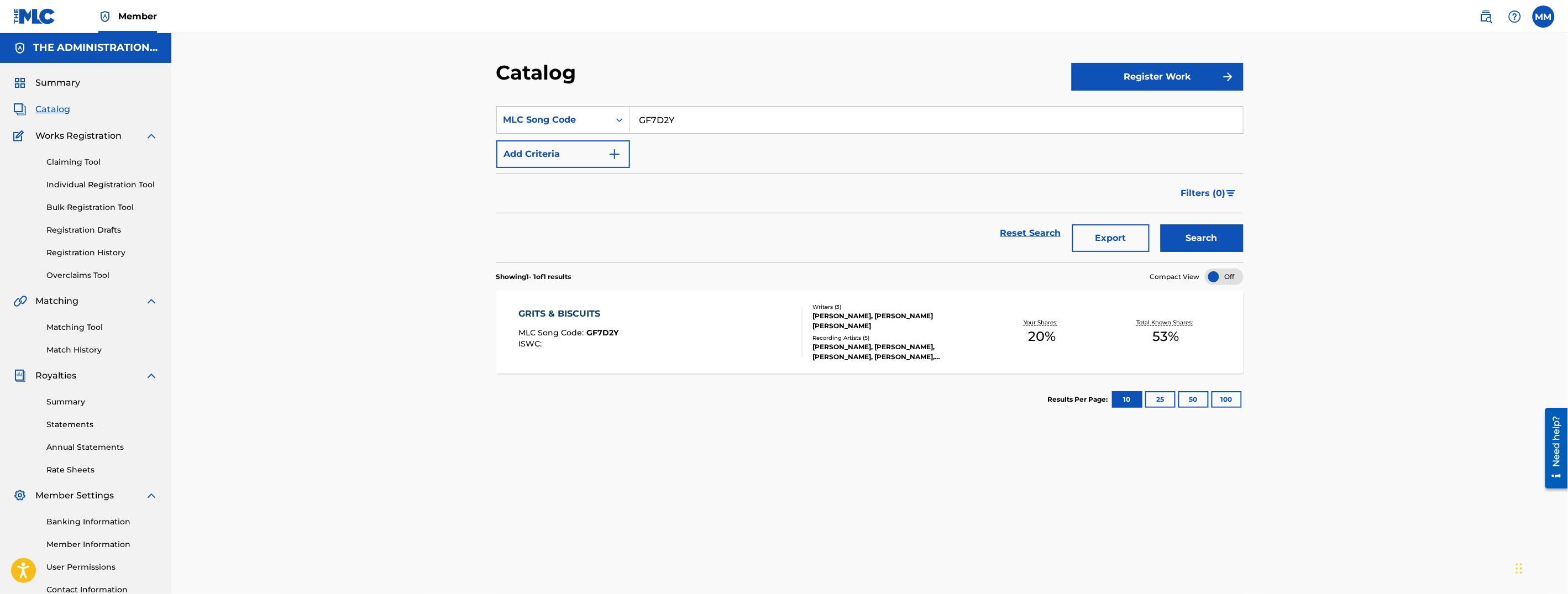
click at [691, 353] on div "GRITS & BISCUITS MLC Song Code : GF7D2Y ISWC :" at bounding box center [660, 332] width 284 height 50
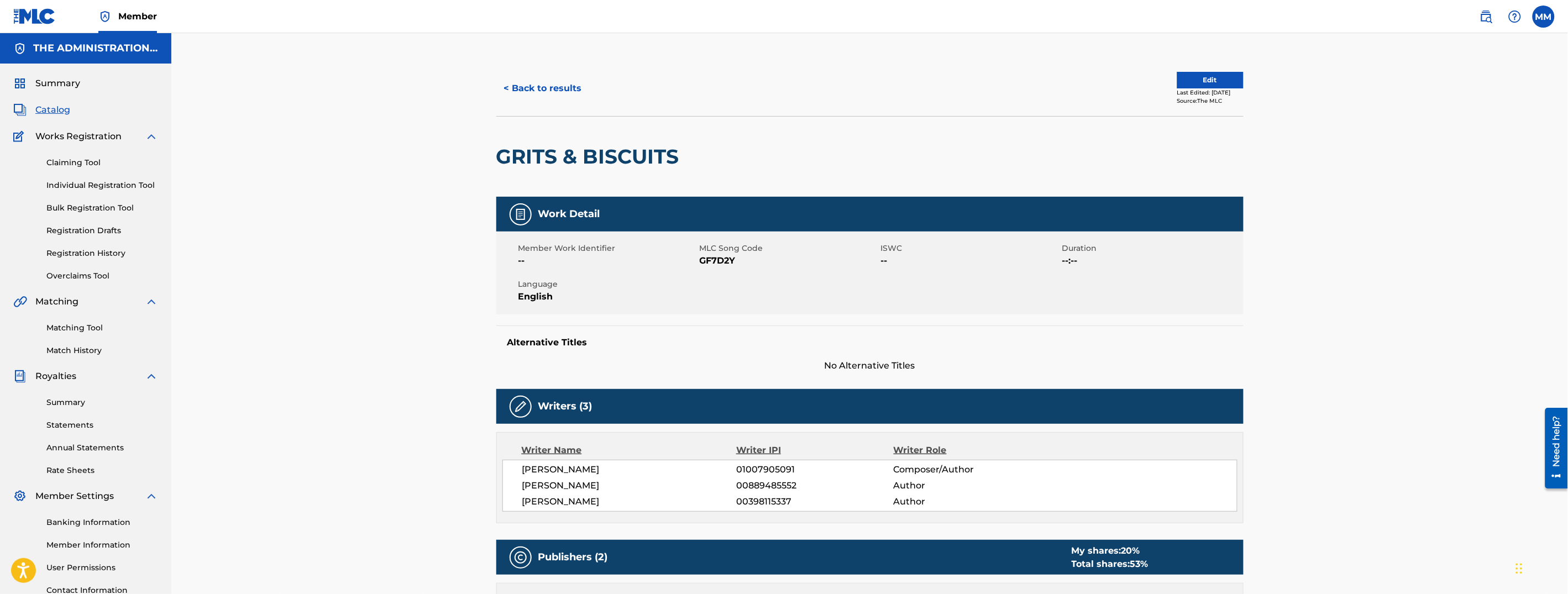
click at [541, 82] on button "< Back to results" at bounding box center [543, 88] width 94 height 27
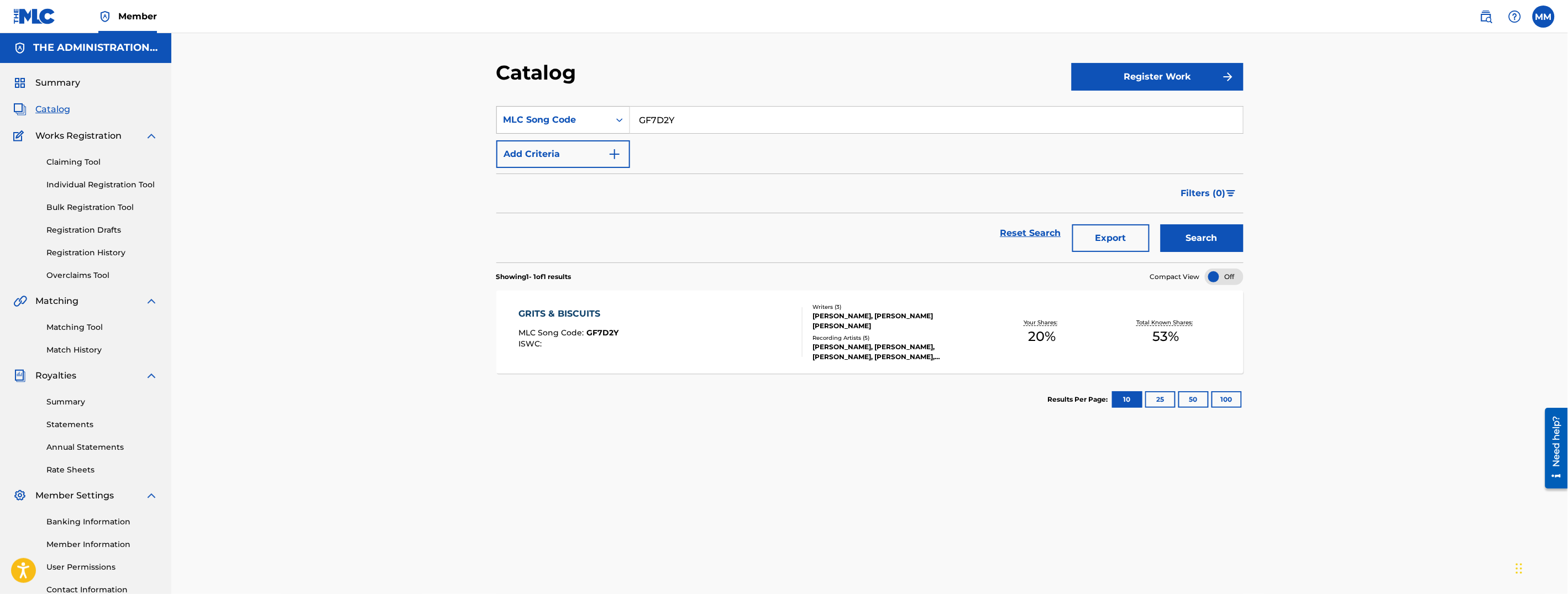
drag, startPoint x: 687, startPoint y: 118, endPoint x: 557, endPoint y: 143, distance: 132.4
click at [520, 110] on div "SearchWithCriteria78846eb0-680b-40ba-a88e-0cfc5380c1b8 MLC Song Code GF7D2Y" at bounding box center [869, 120] width 747 height 27
paste input "D7JKH"
type input "GD7JKH"
click at [1207, 245] on button "Search" at bounding box center [1202, 238] width 83 height 27
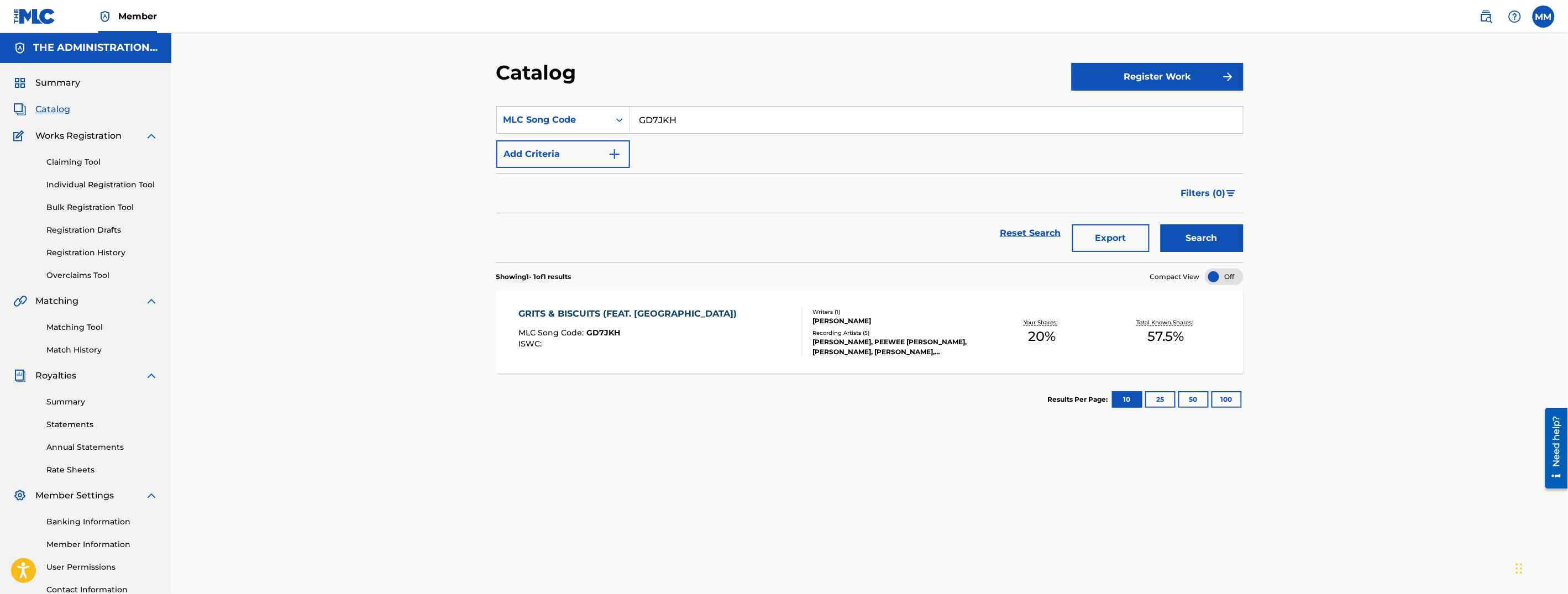
click at [732, 338] on div "GRITS & BISCUITS (FEAT. [PERSON_NAME]) MLC Song Code : GD7JKH ISWC :" at bounding box center [660, 332] width 284 height 50
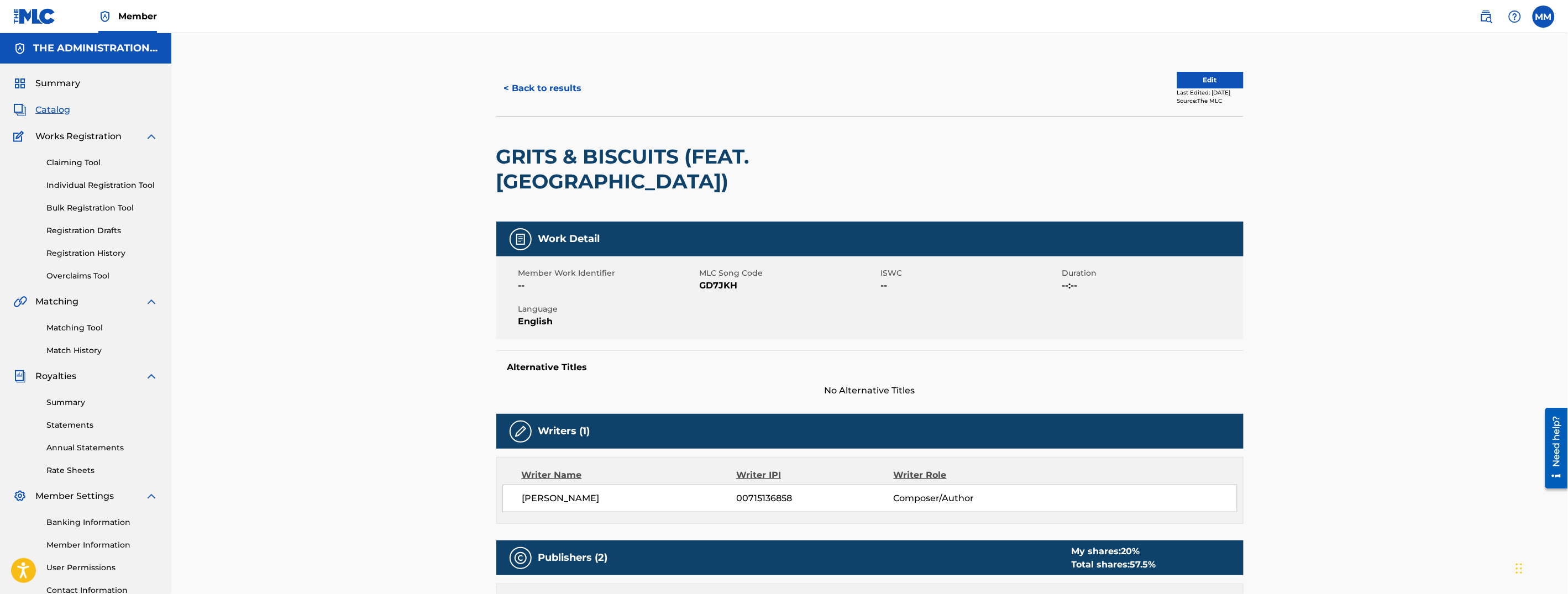
click at [558, 83] on button "< Back to results" at bounding box center [543, 88] width 94 height 27
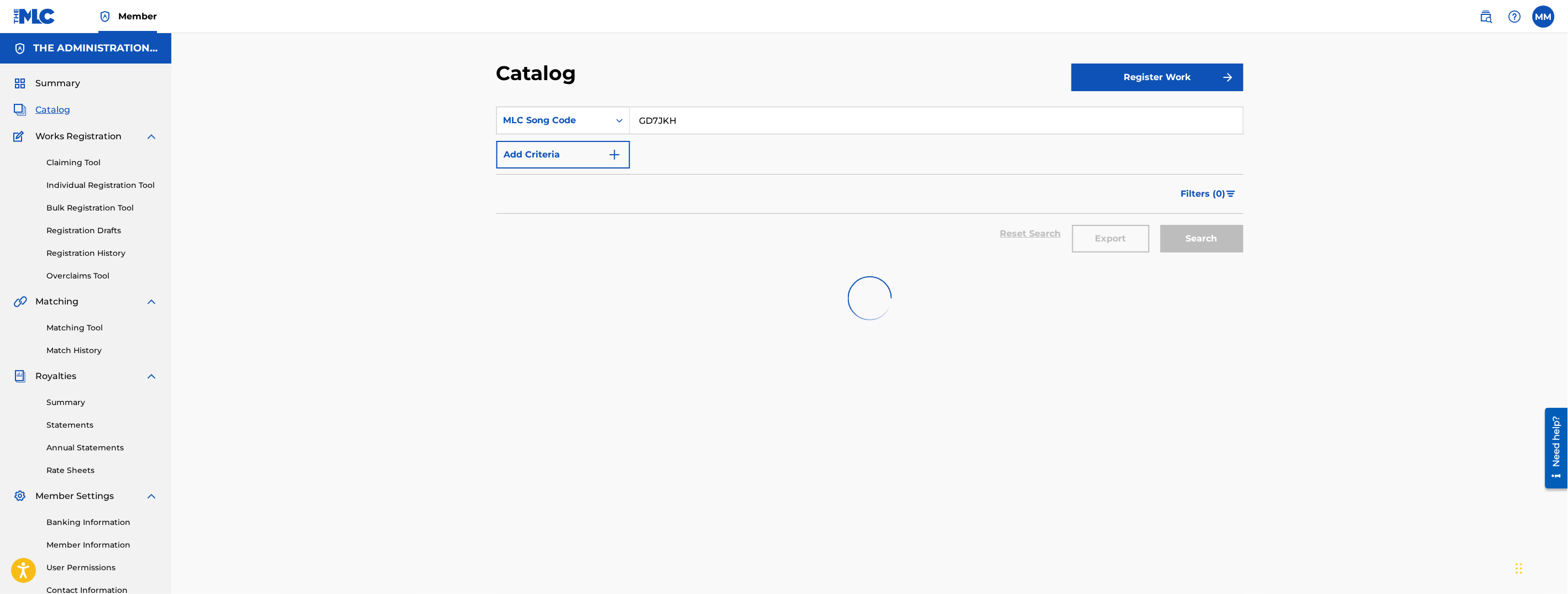
scroll to position [1, 0]
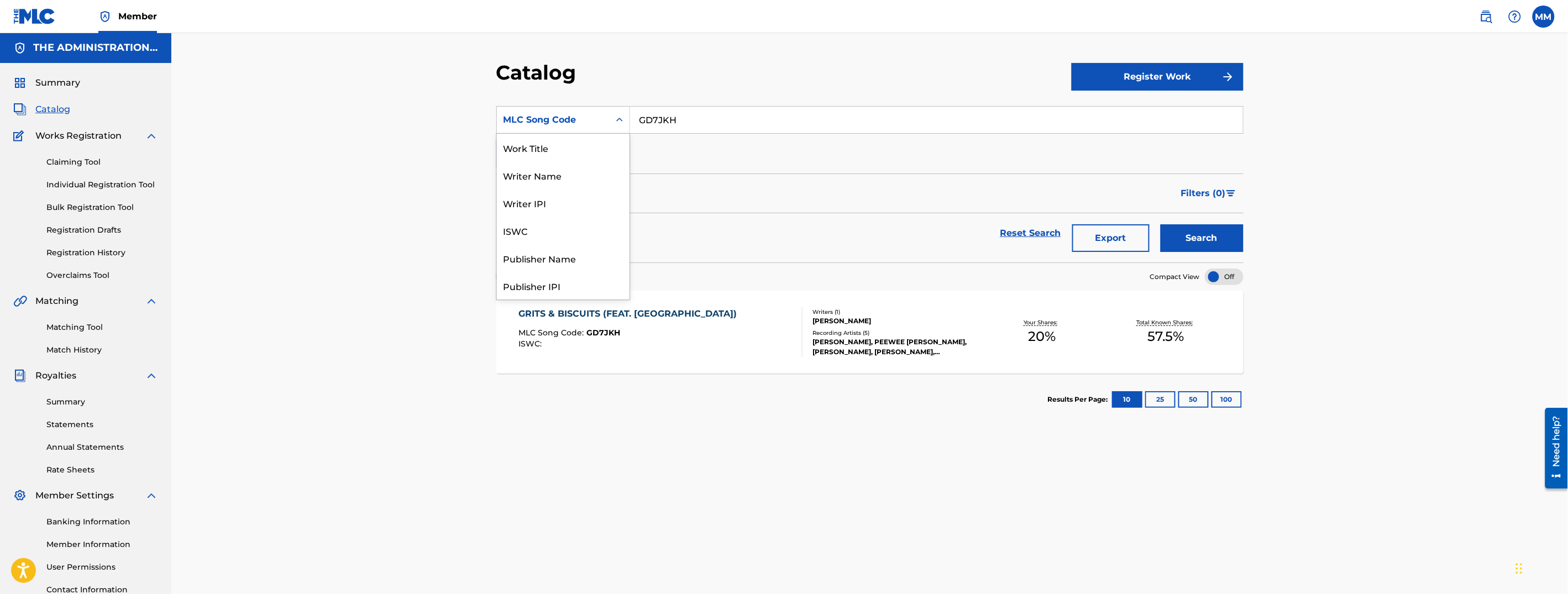
click at [543, 118] on div "MLC Song Code" at bounding box center [554, 120] width 100 height 14
drag, startPoint x: 557, startPoint y: 151, endPoint x: 562, endPoint y: 150, distance: 5.1
click at [558, 151] on div "Work Title" at bounding box center [563, 148] width 133 height 27
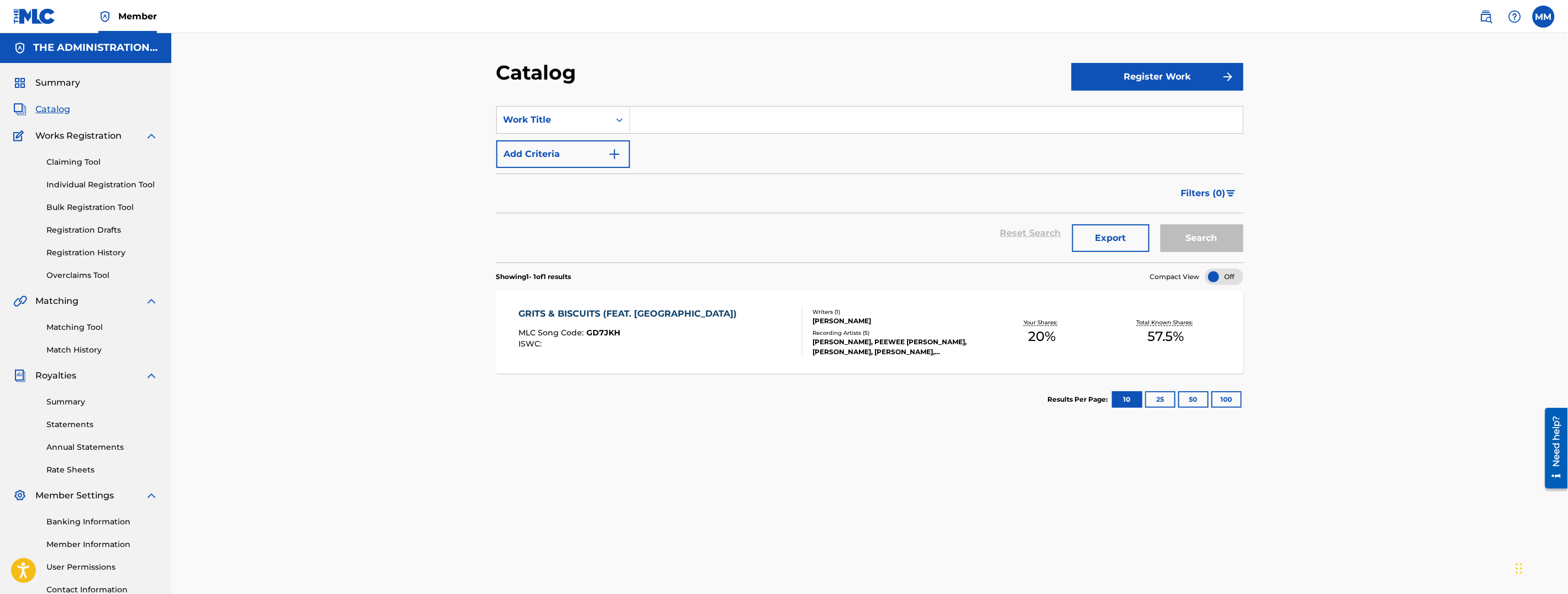
click at [675, 118] on input "Search Form" at bounding box center [936, 119] width 613 height 26
type input "heaven sent"
click at [1161, 225] on button "Search" at bounding box center [1202, 238] width 83 height 27
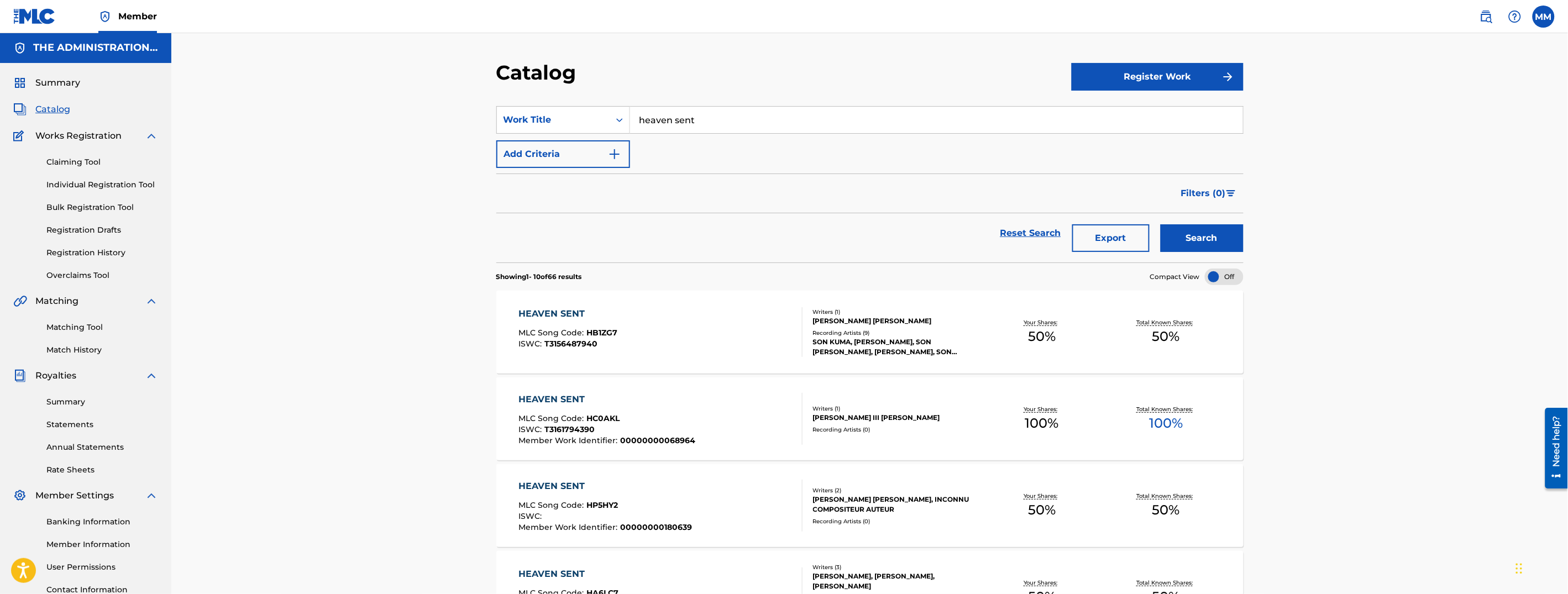
click at [553, 144] on button "Add Criteria" at bounding box center [562, 154] width 134 height 27
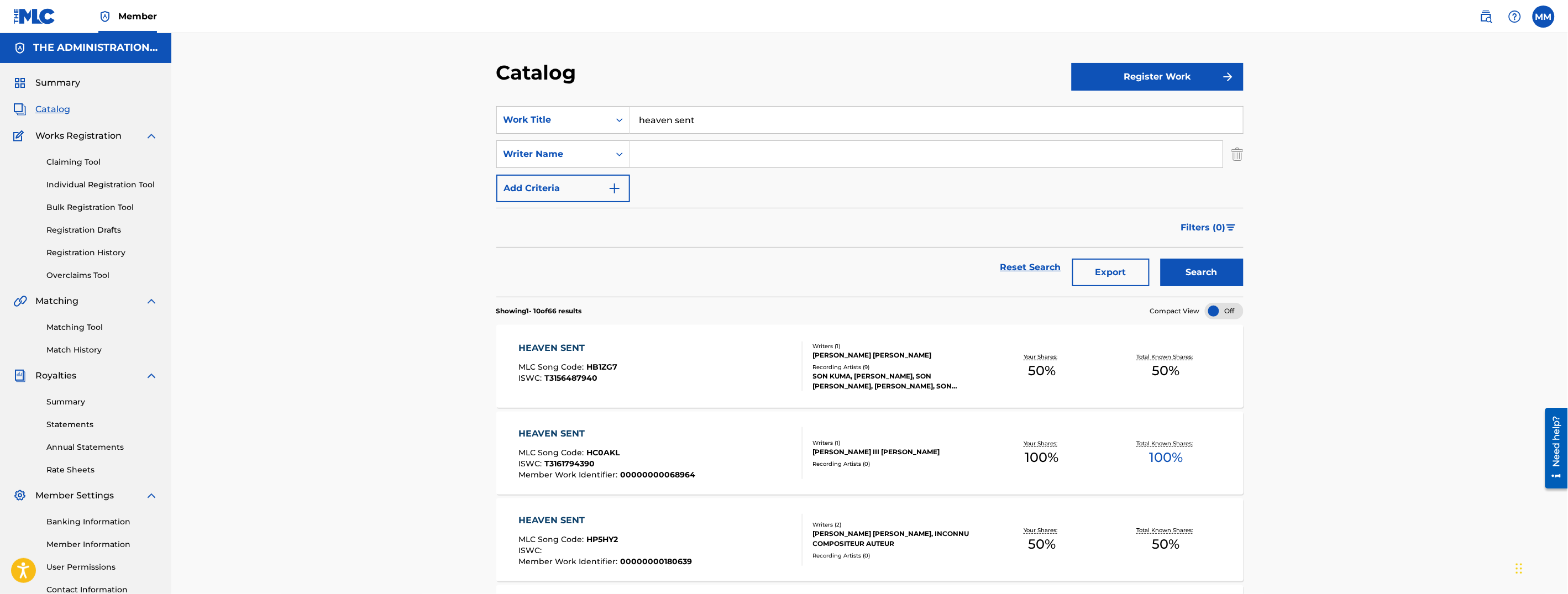
click at [679, 152] on input "Search Form" at bounding box center [926, 153] width 593 height 26
type input "ju"
click at [1161, 259] on button "Search" at bounding box center [1202, 273] width 83 height 27
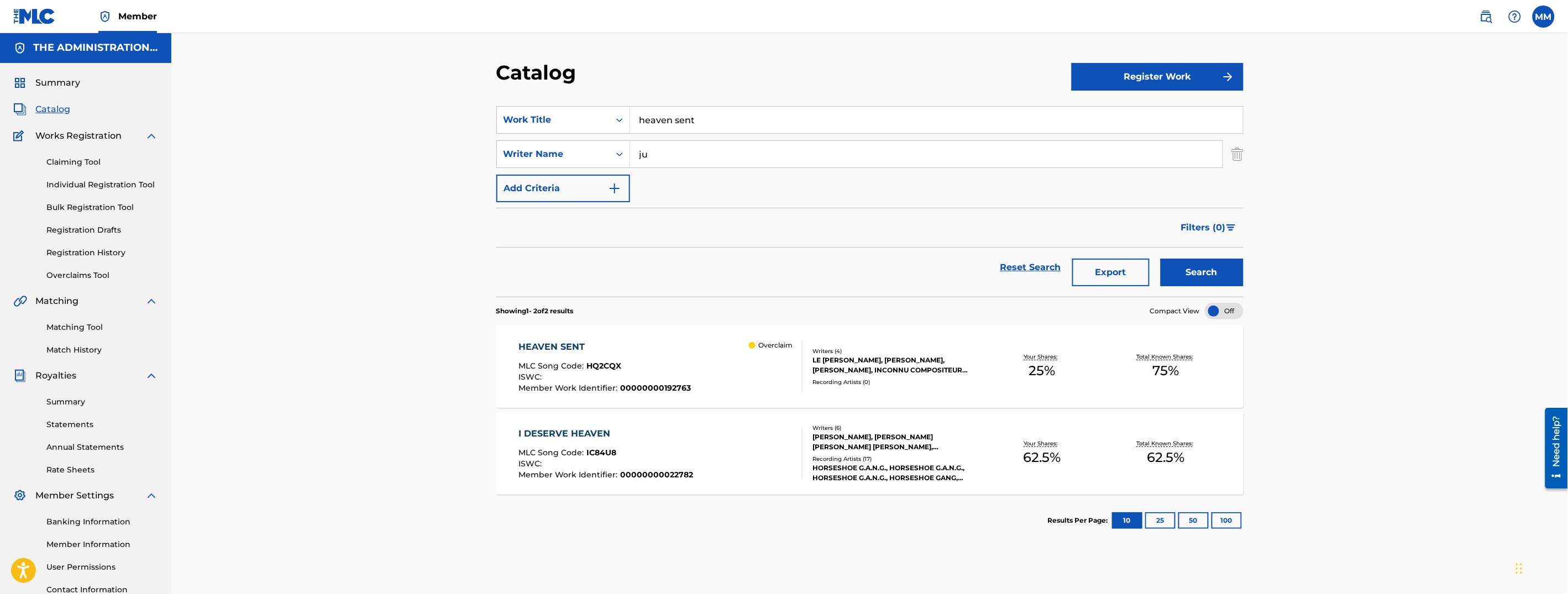
click at [705, 347] on div "HEAVEN SENT MLC Song Code : HQ2CQX ISWC : Member Work Identifier : 000000001927…" at bounding box center [660, 366] width 284 height 52
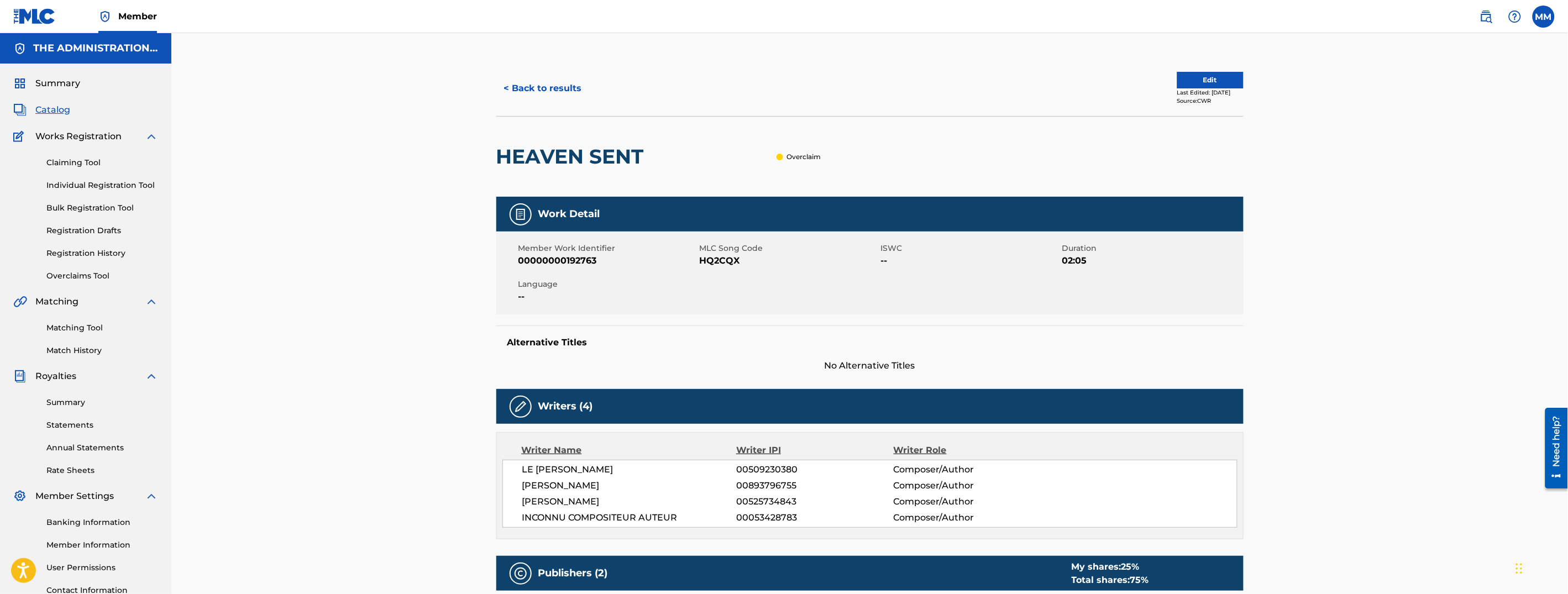
click at [717, 263] on span "HQ2CQX" at bounding box center [789, 261] width 179 height 14
copy span "HQ2CQX"
click at [81, 273] on link "Overclaims Tool" at bounding box center [103, 276] width 111 height 12
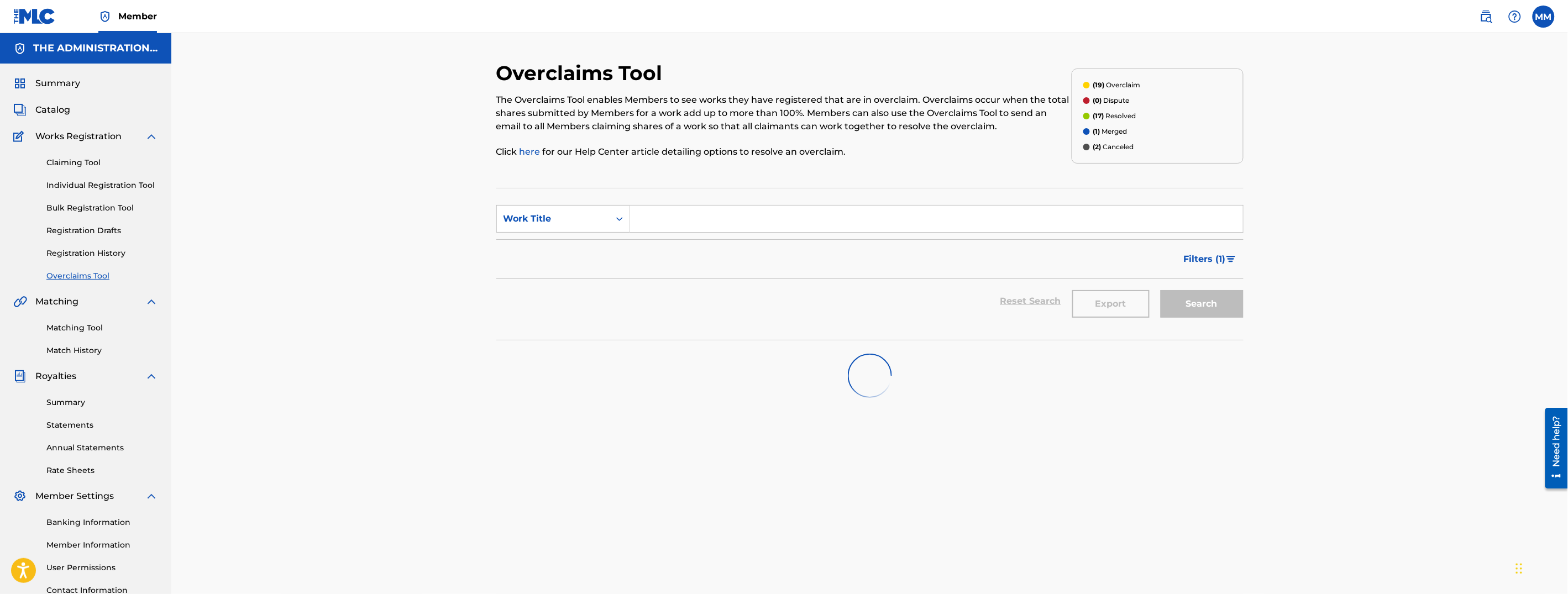
click at [683, 216] on input "Search Form" at bounding box center [936, 219] width 613 height 26
type input "heaven sent"
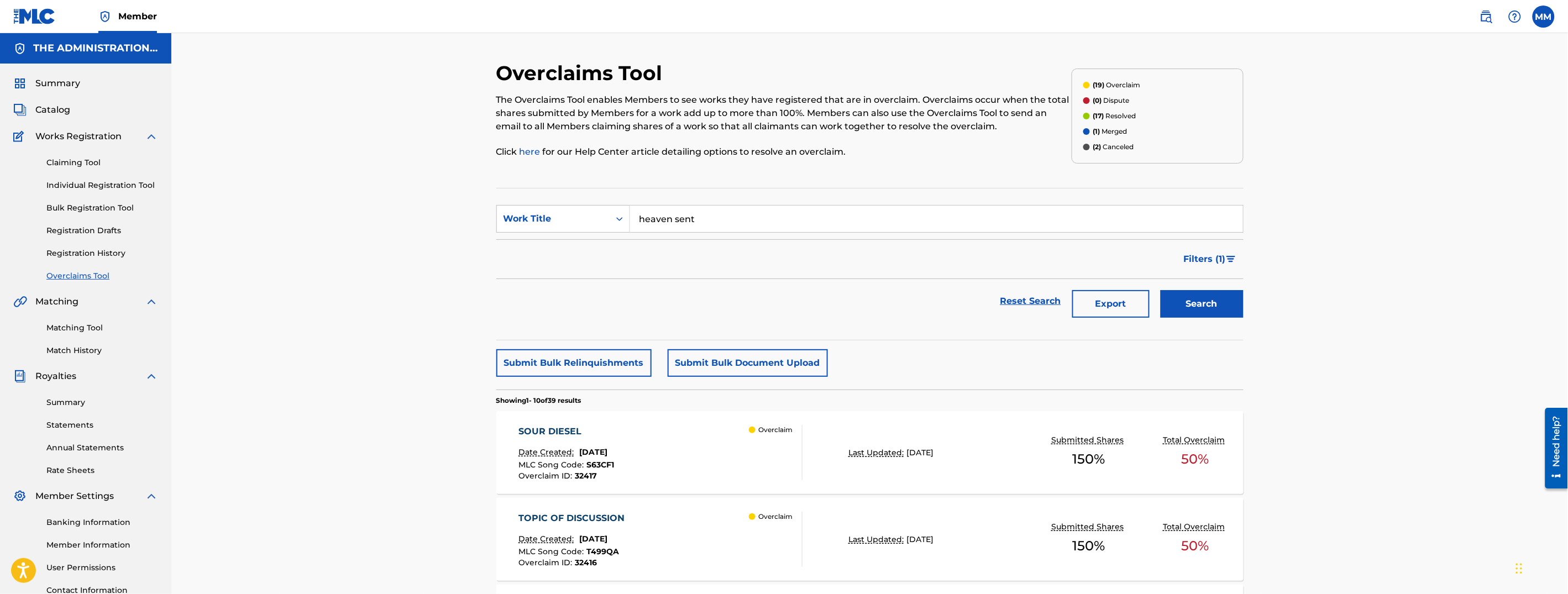
click at [1203, 300] on button "Search" at bounding box center [1202, 304] width 83 height 27
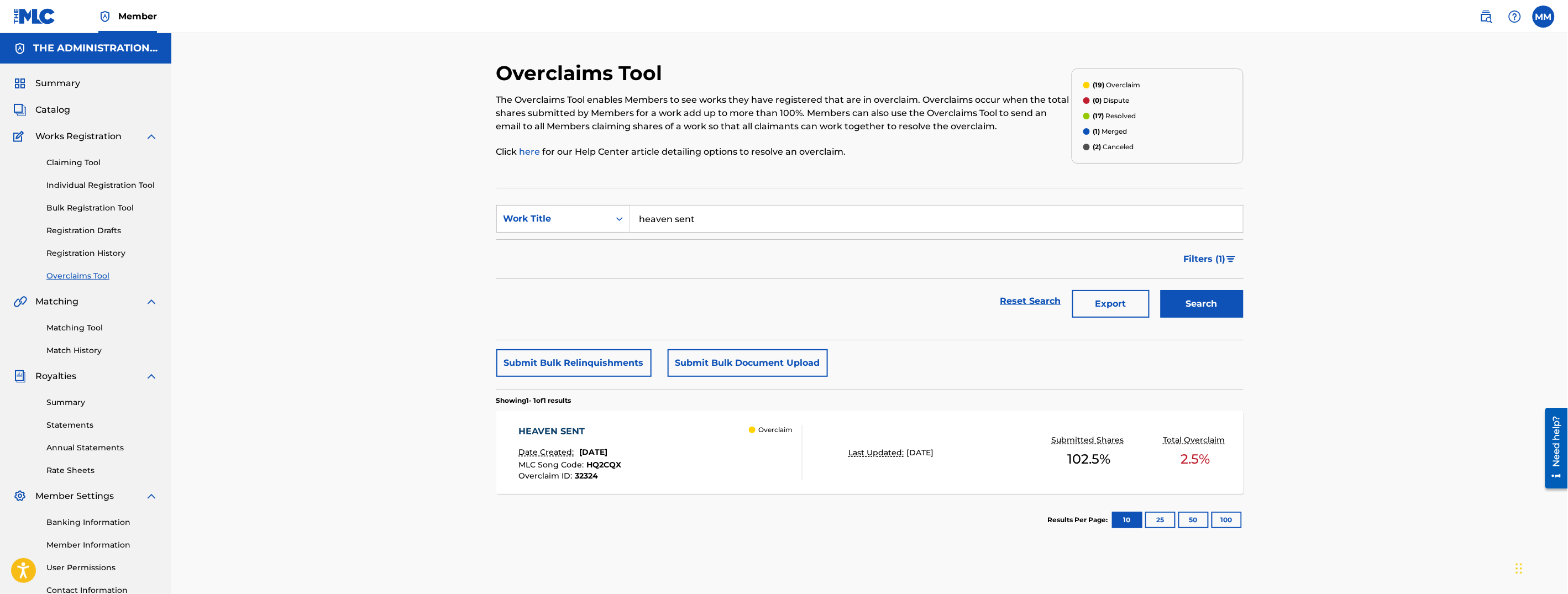
click at [739, 468] on div "HEAVEN SENT Date Created: [DATE] MLC Song Code : HQ2CQX Overclaim ID : 32324 Ov…" at bounding box center [660, 452] width 284 height 56
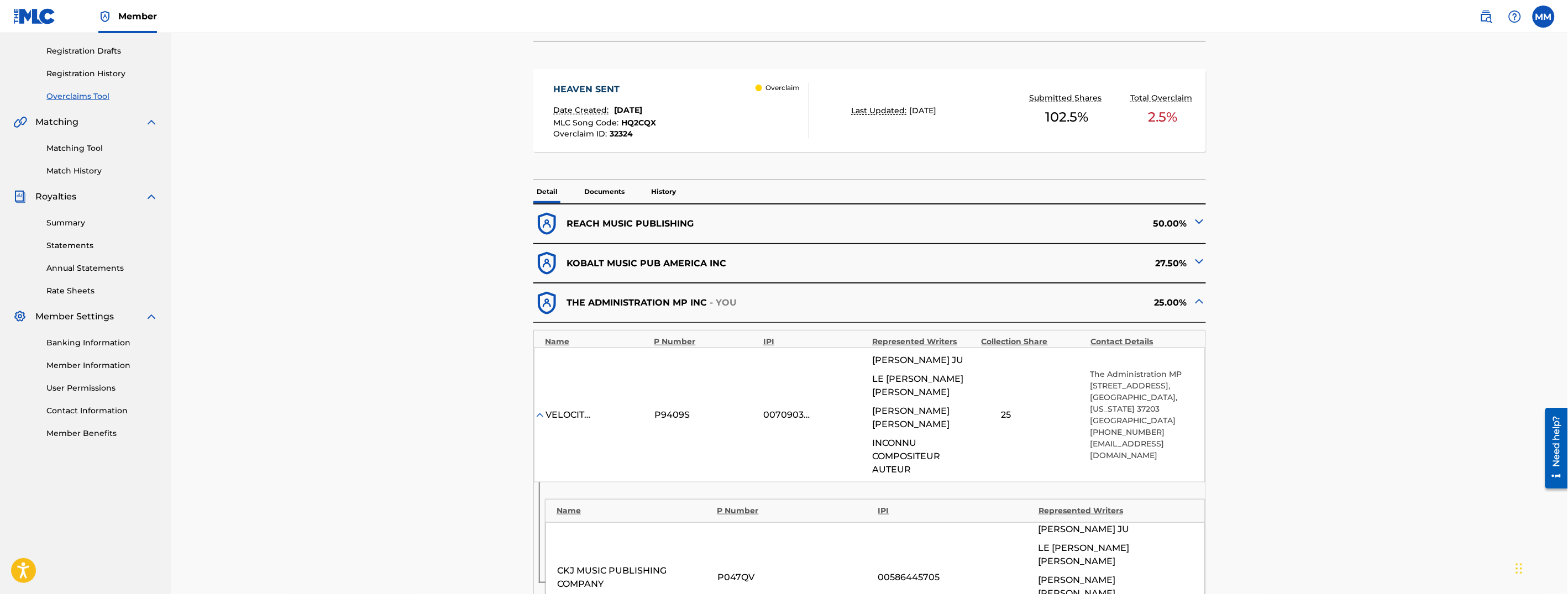
scroll to position [153, 0]
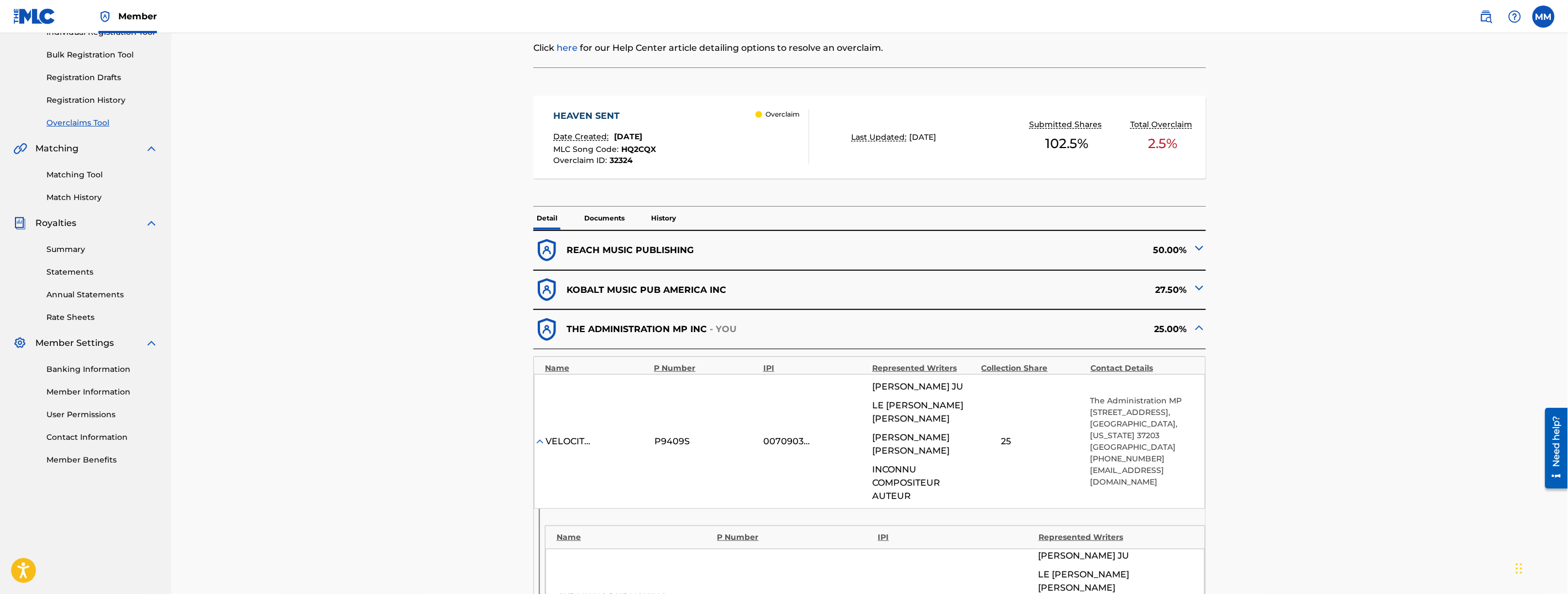
click at [1194, 291] on img at bounding box center [1199, 288] width 14 height 14
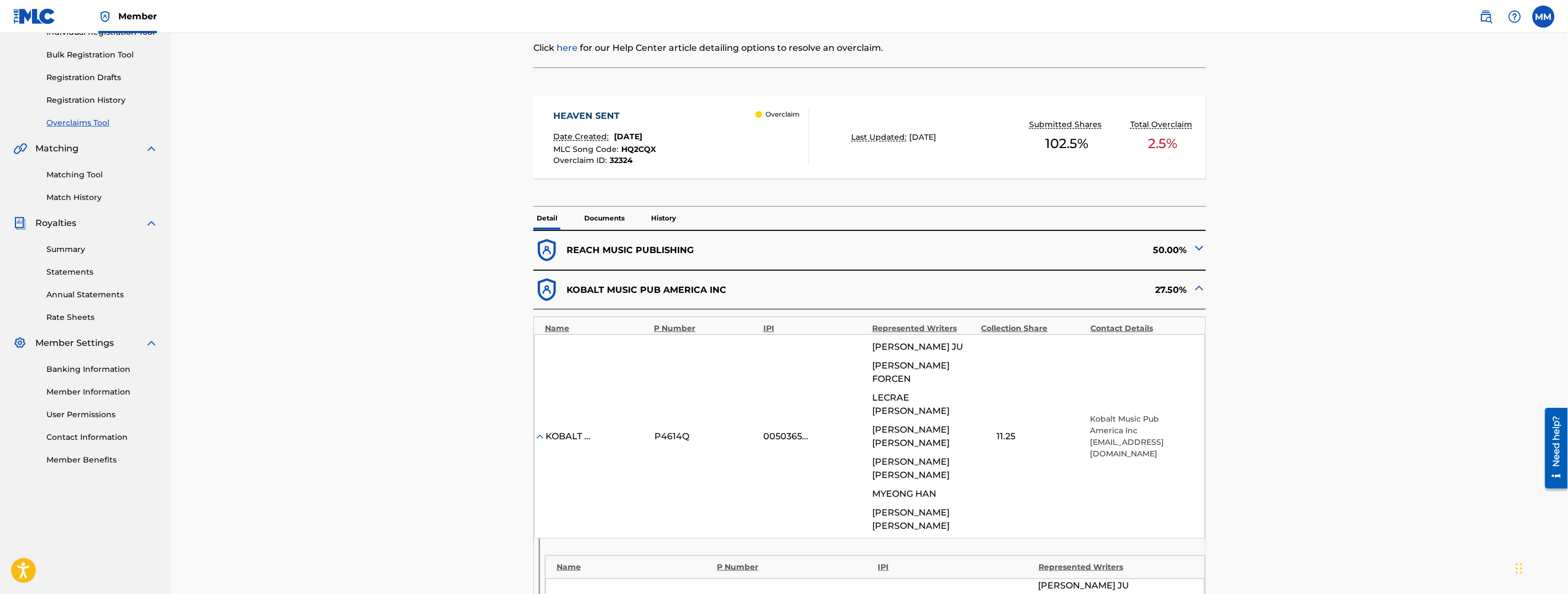
click at [1199, 287] on img at bounding box center [1199, 288] width 14 height 14
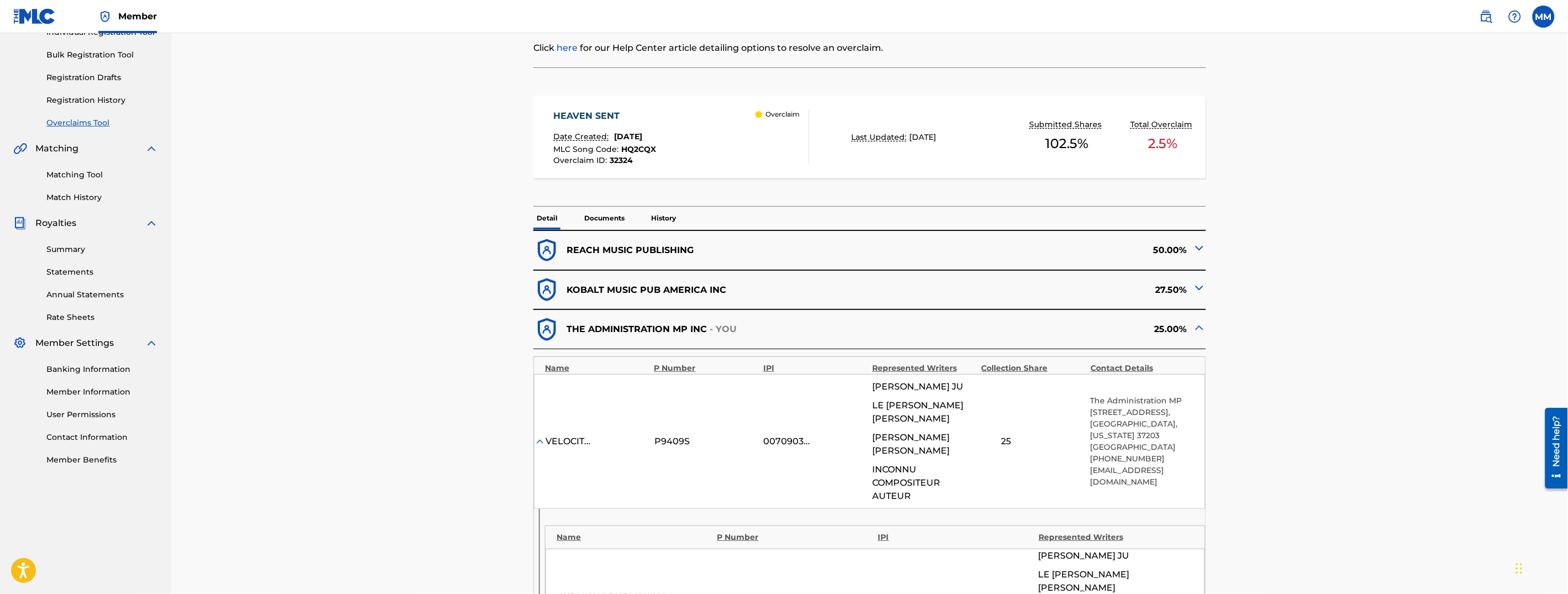
click at [1202, 294] on img at bounding box center [1199, 288] width 14 height 14
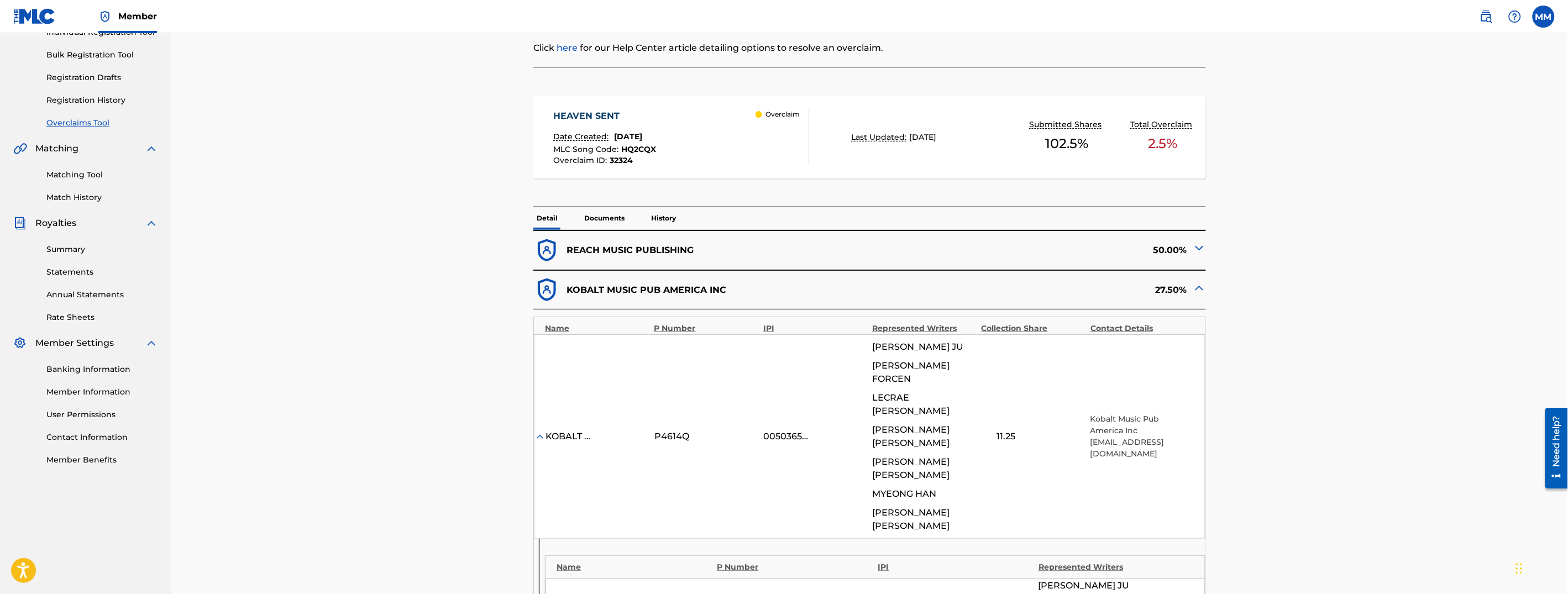
click at [1198, 251] on img at bounding box center [1199, 248] width 14 height 14
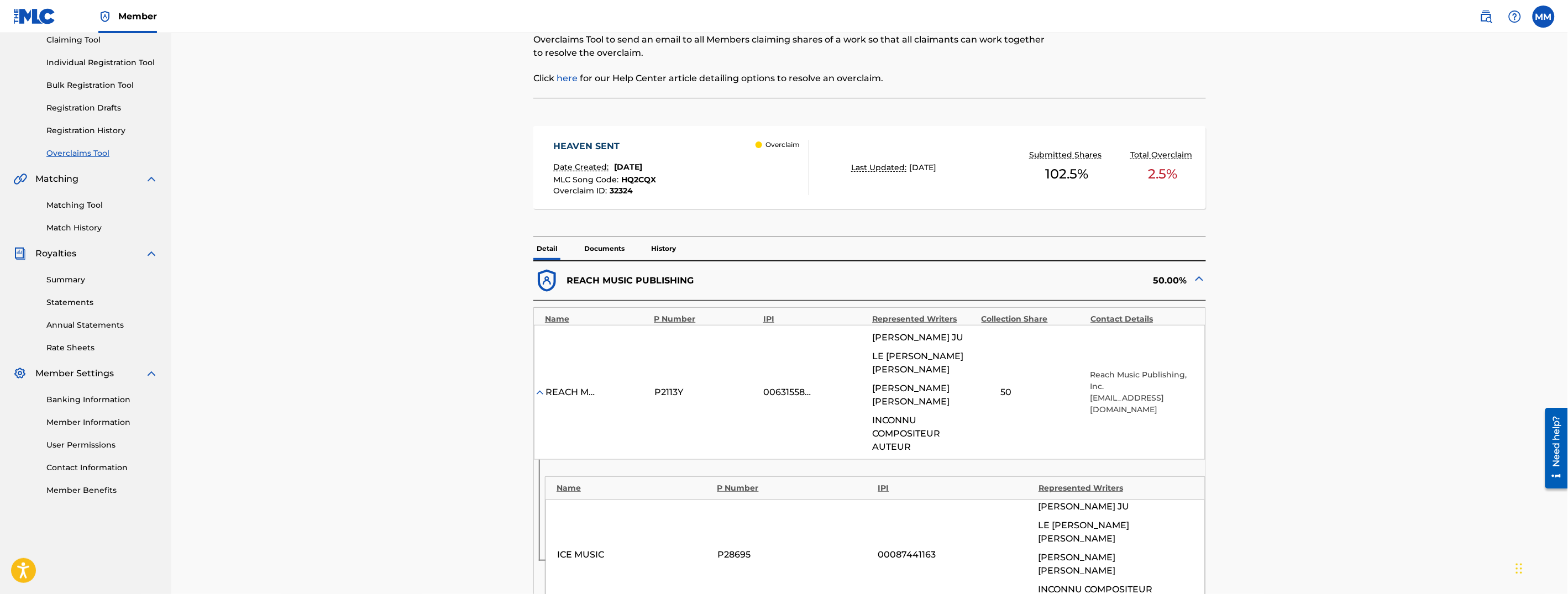
scroll to position [0, 0]
